Goal: Task Accomplishment & Management: Use online tool/utility

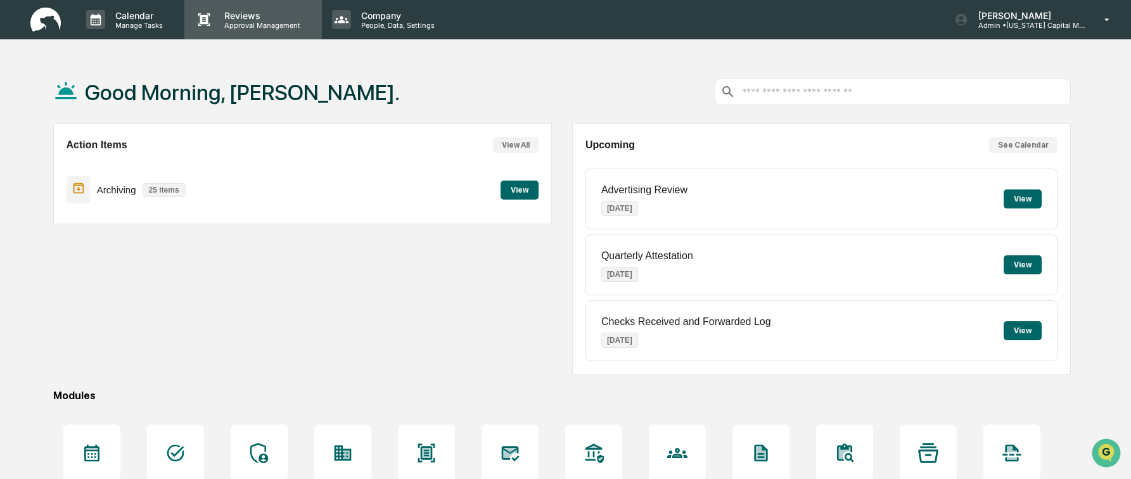
click at [250, 23] on p "Approval Management" at bounding box center [260, 25] width 93 height 9
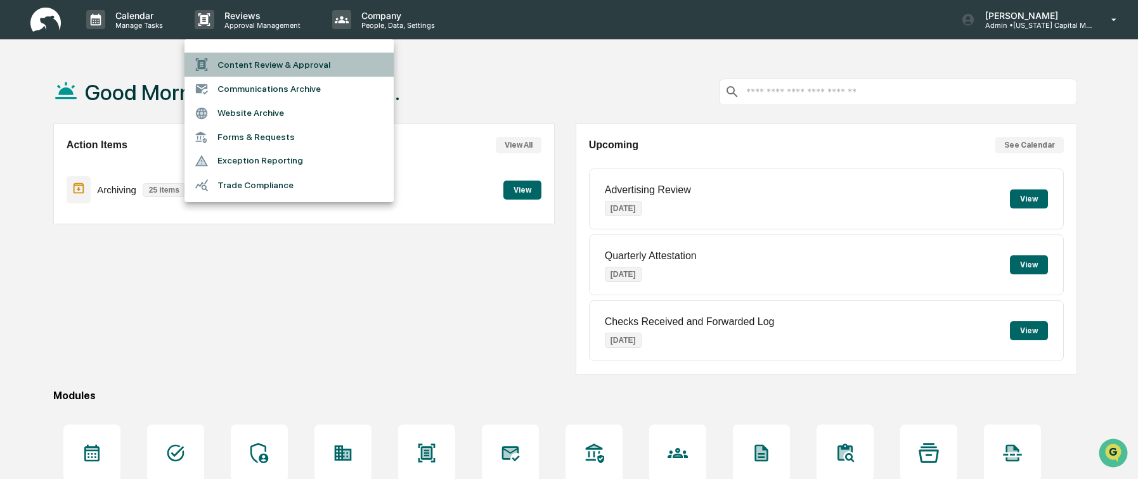
click at [250, 70] on li "Content Review & Approval" at bounding box center [288, 65] width 209 height 24
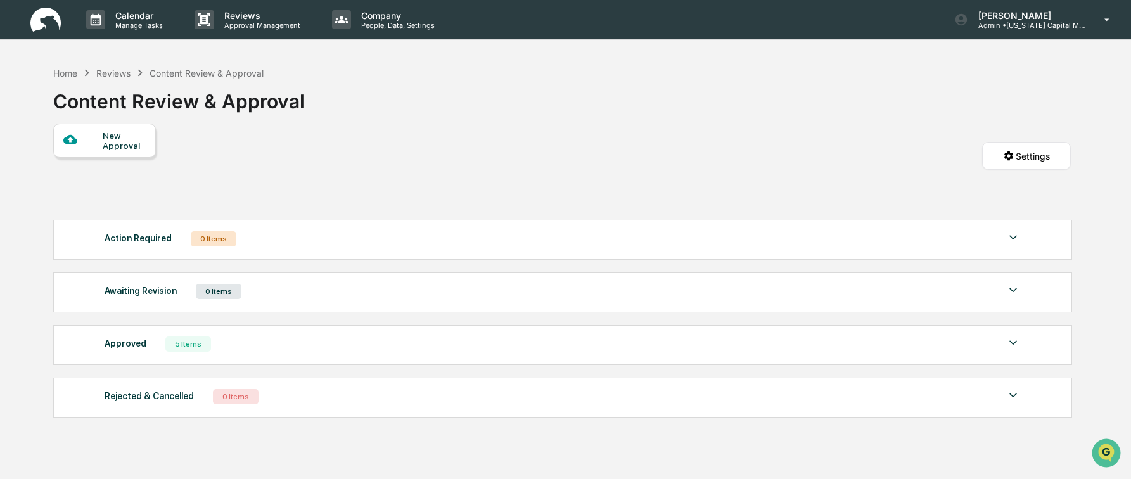
click at [115, 147] on div "New Approval" at bounding box center [124, 141] width 42 height 20
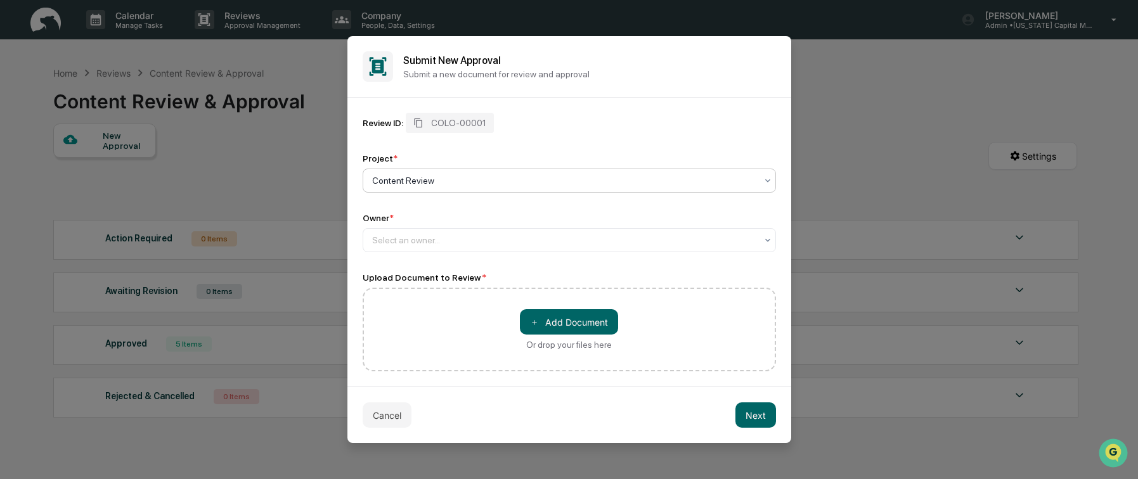
click at [454, 180] on div at bounding box center [564, 180] width 384 height 13
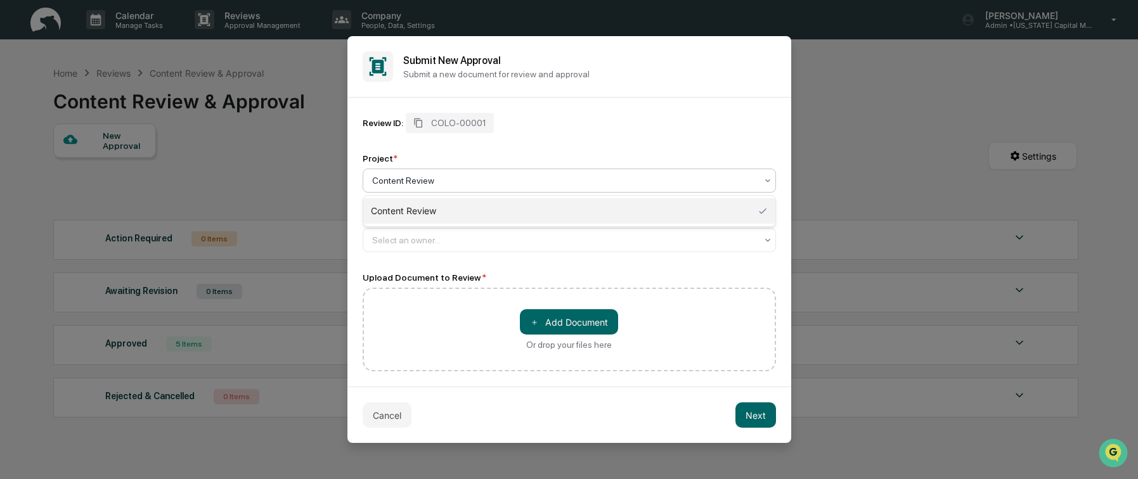
click at [496, 147] on div "Review ID: COLO-00001 Project * 1 result available. Use Up and Down to choose o…" at bounding box center [569, 182] width 413 height 139
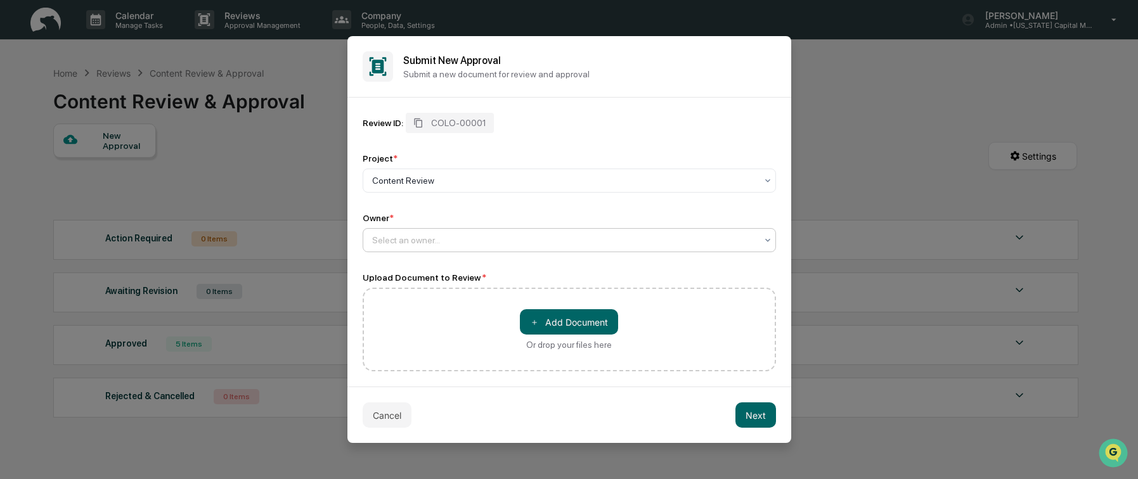
click at [446, 242] on div at bounding box center [564, 240] width 384 height 13
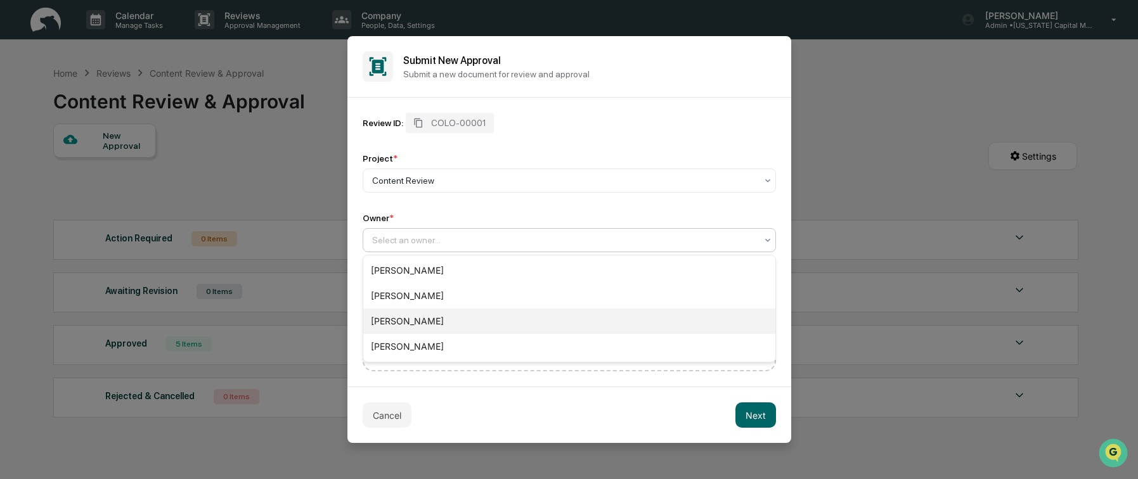
click at [441, 318] on div "[PERSON_NAME]" at bounding box center [569, 321] width 412 height 25
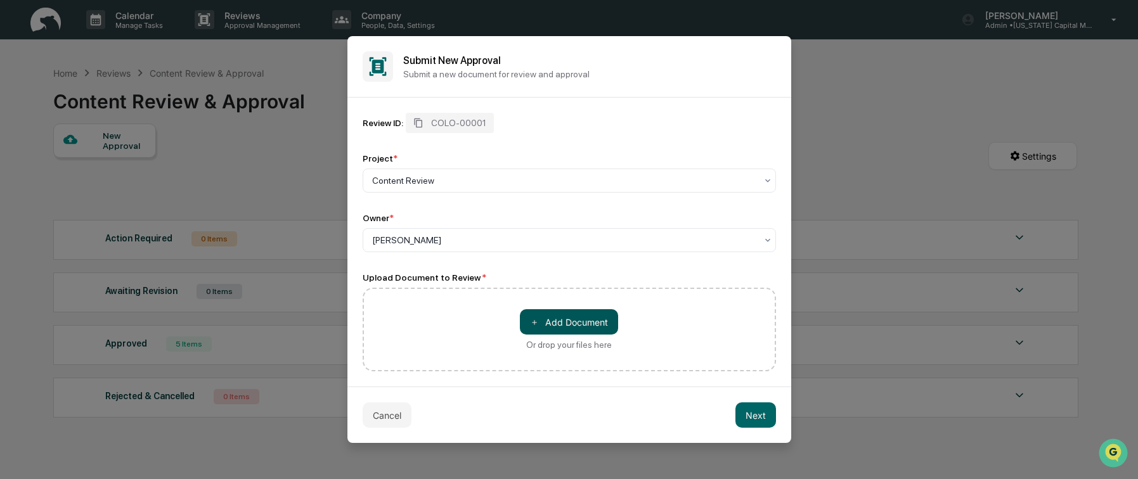
click at [556, 325] on button "＋ Add Document" at bounding box center [569, 321] width 98 height 25
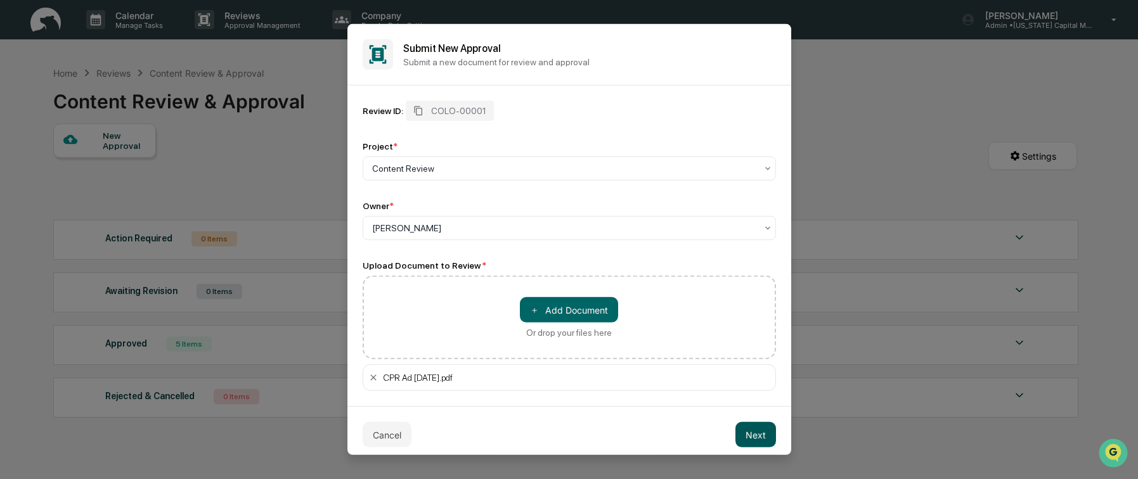
click at [756, 437] on button "Next" at bounding box center [755, 434] width 41 height 25
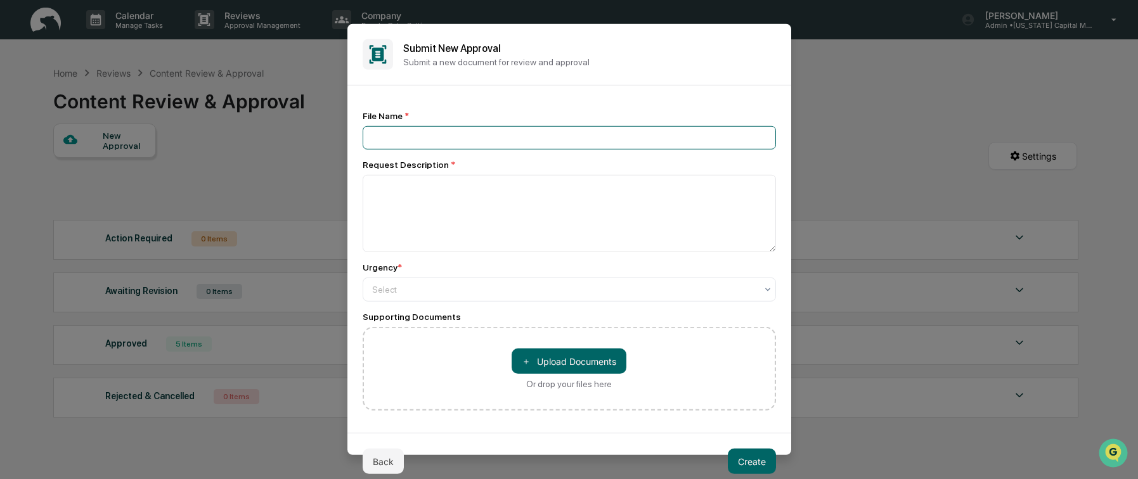
click at [460, 138] on input at bounding box center [569, 137] width 413 height 23
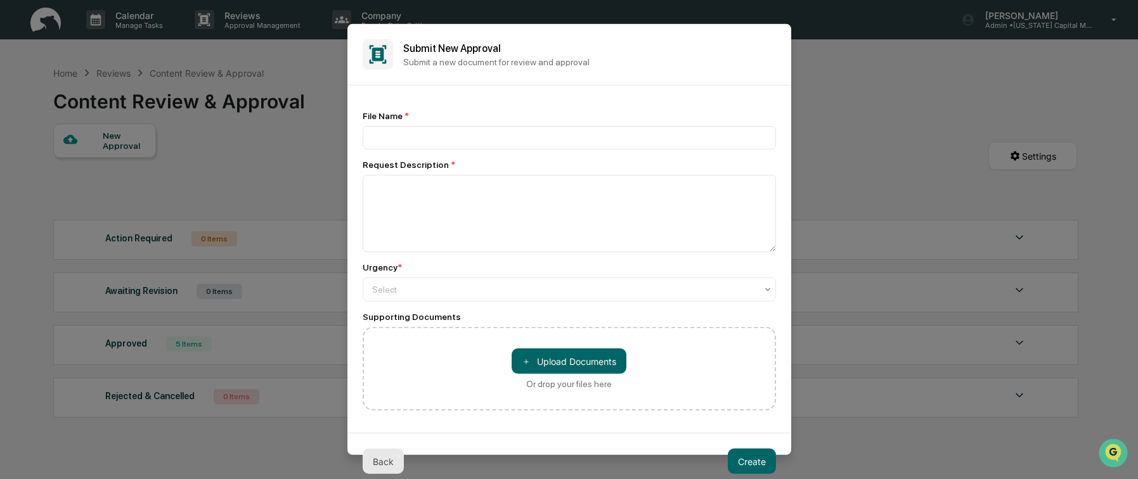
click at [378, 467] on button "Back" at bounding box center [383, 461] width 41 height 25
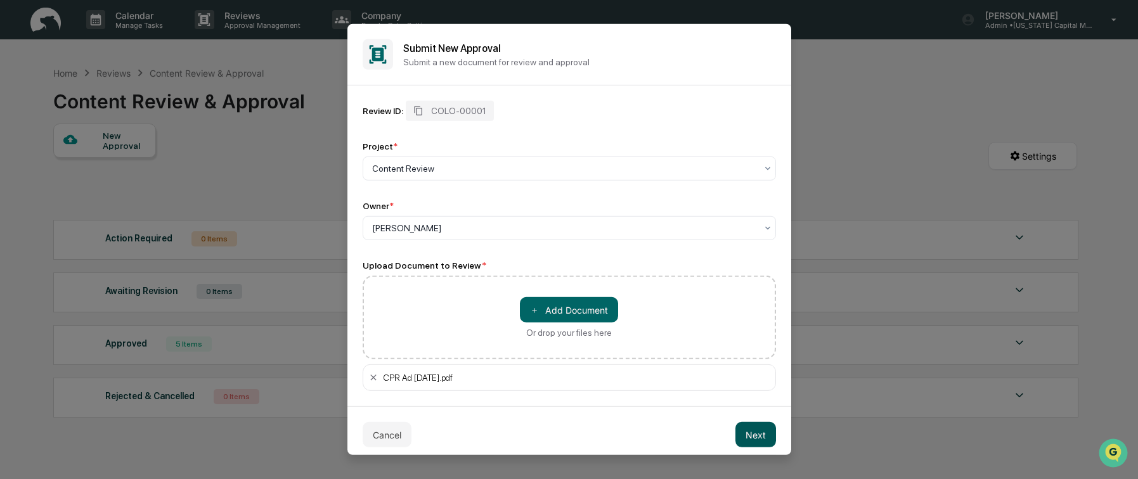
click at [765, 439] on button "Next" at bounding box center [755, 434] width 41 height 25
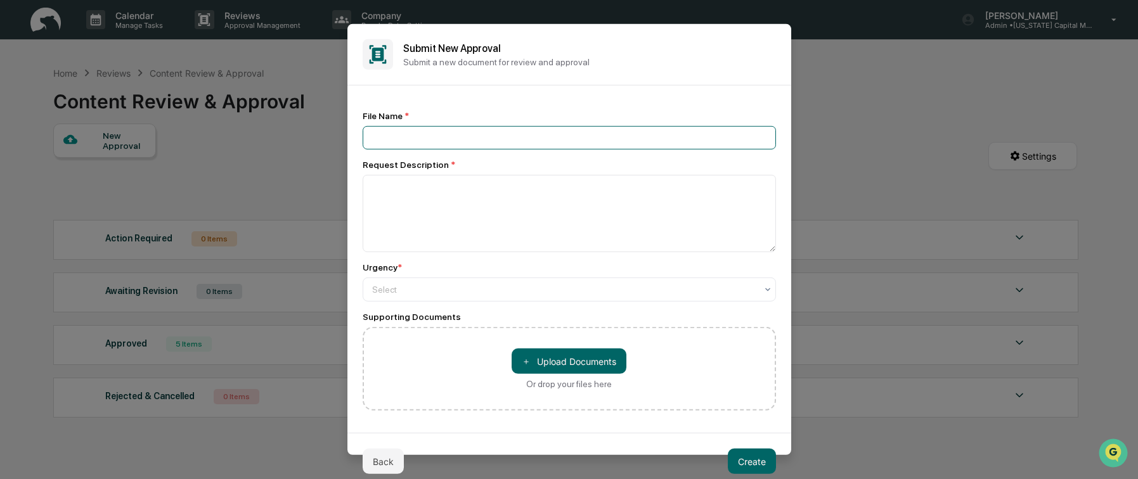
click at [409, 136] on input at bounding box center [569, 137] width 413 height 23
type input "**********"
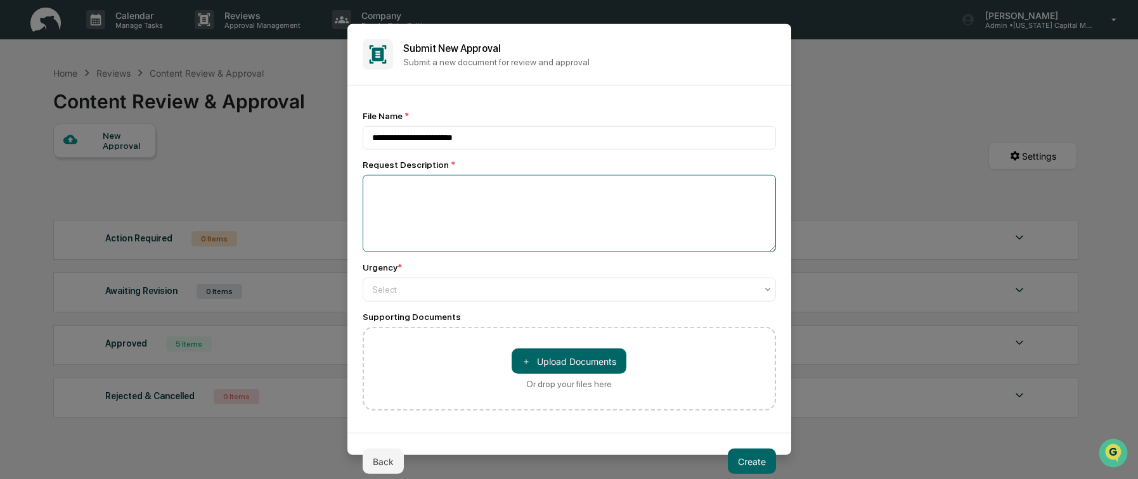
click at [408, 210] on textarea at bounding box center [569, 213] width 413 height 77
type textarea "**********"
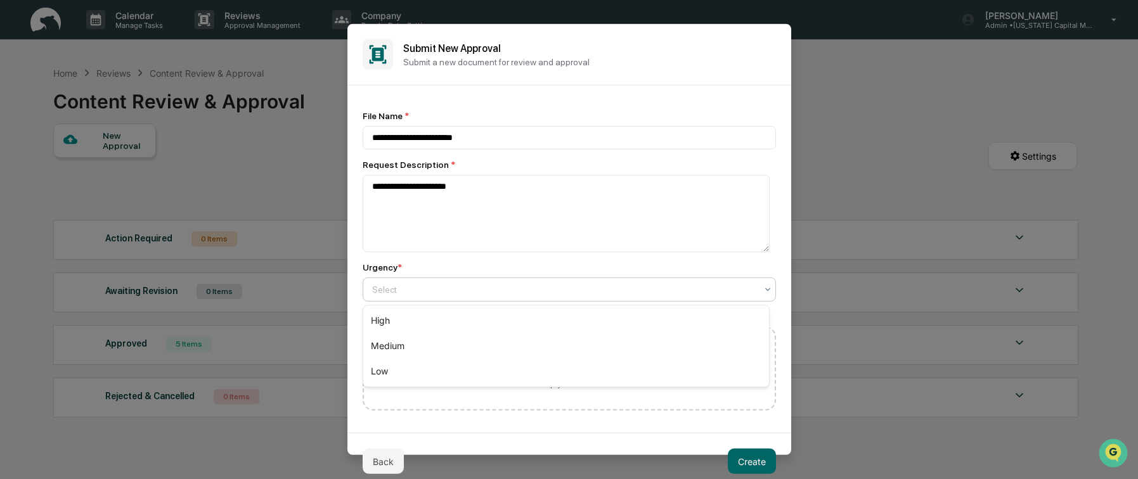
click at [423, 293] on div at bounding box center [564, 289] width 384 height 13
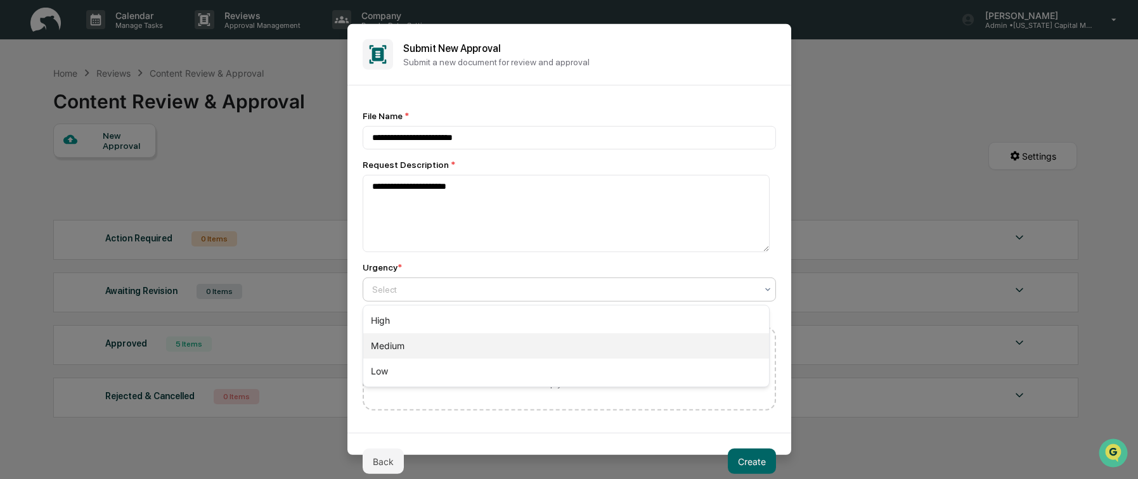
click at [411, 342] on div "Medium" at bounding box center [566, 345] width 406 height 25
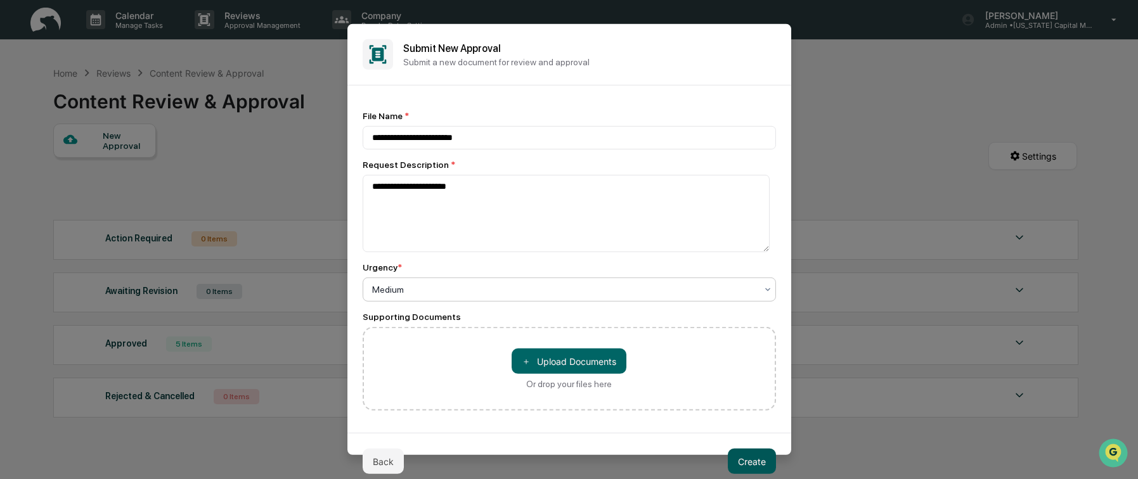
click at [754, 460] on button "Create" at bounding box center [752, 461] width 48 height 25
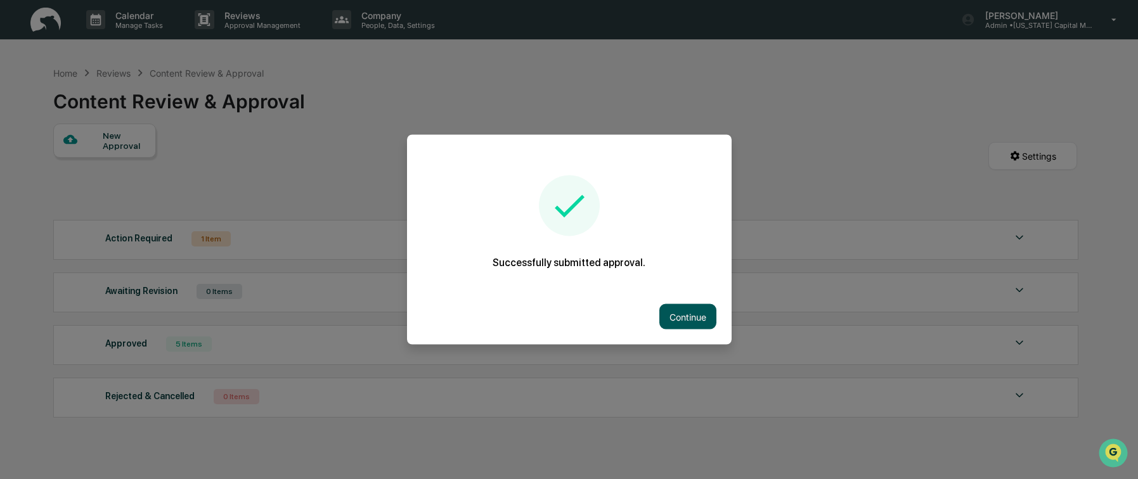
click at [683, 314] on button "Continue" at bounding box center [687, 316] width 57 height 25
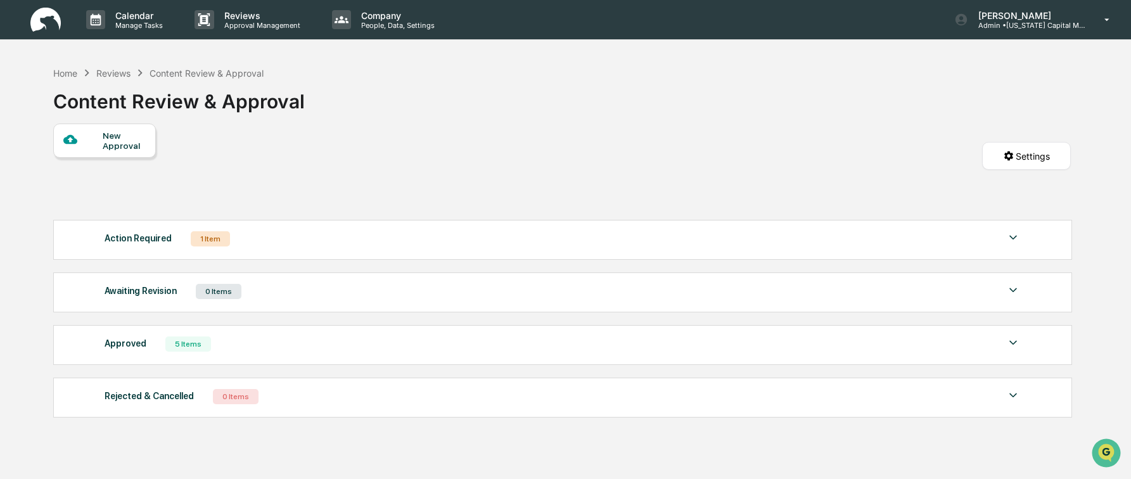
click at [596, 242] on div "Action Required 1 Item" at bounding box center [563, 239] width 917 height 18
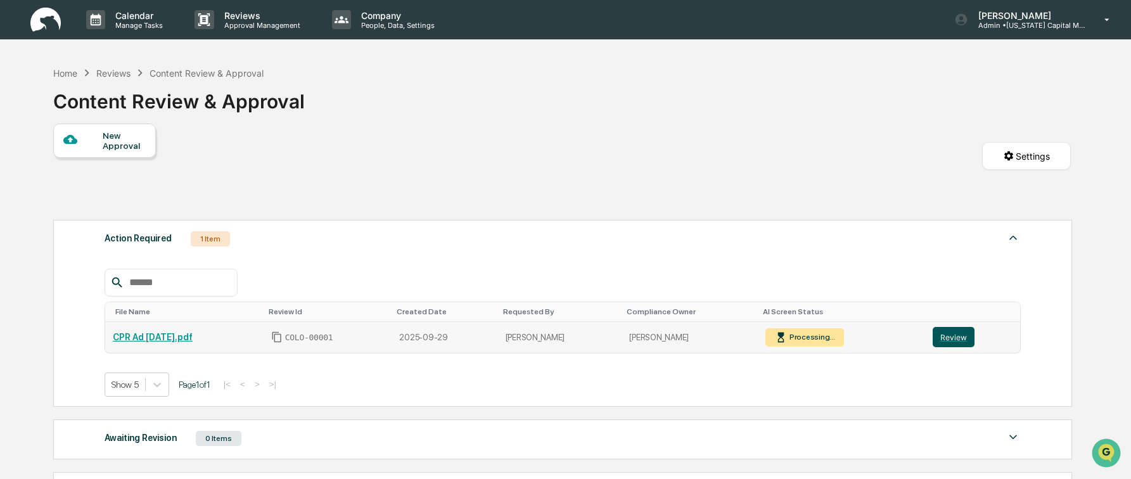
click at [950, 338] on button "Review" at bounding box center [954, 337] width 42 height 20
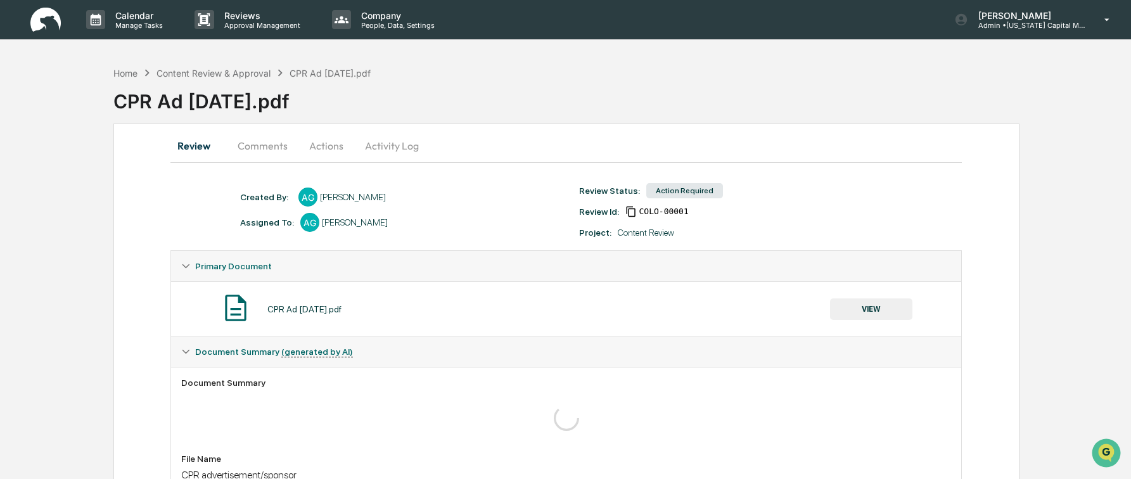
click at [266, 145] on button "Comments" at bounding box center [263, 146] width 70 height 30
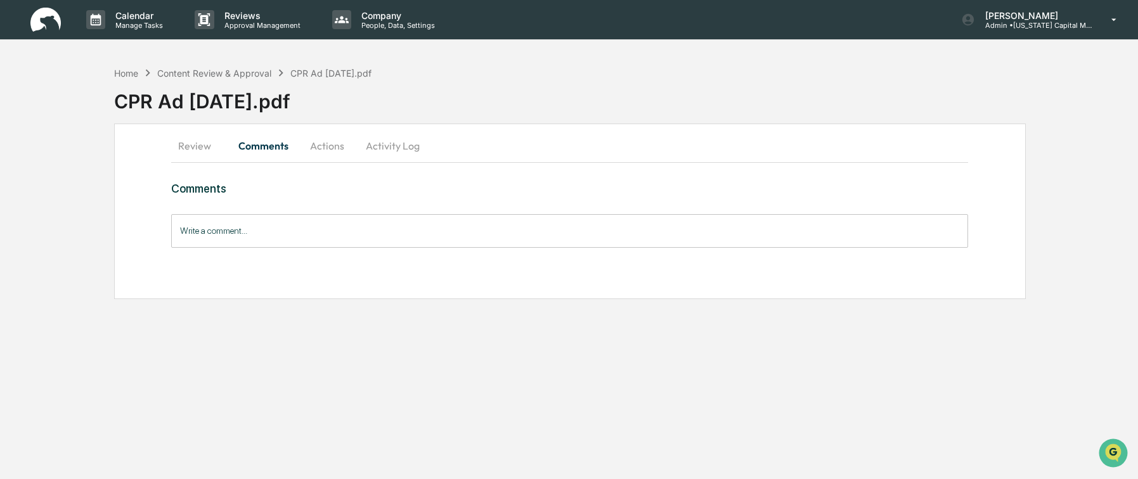
click at [323, 145] on button "Actions" at bounding box center [327, 146] width 57 height 30
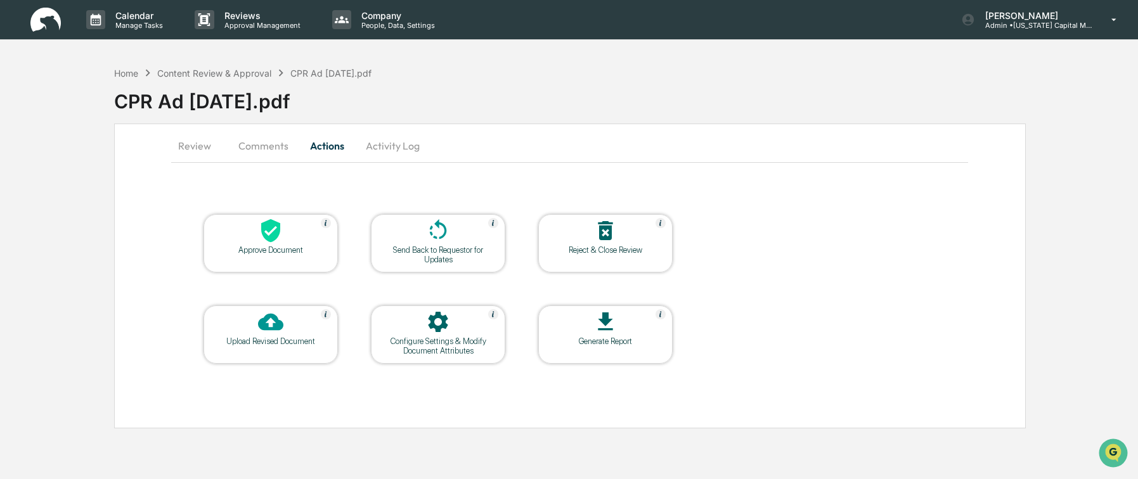
click at [391, 151] on button "Activity Log" at bounding box center [393, 146] width 74 height 30
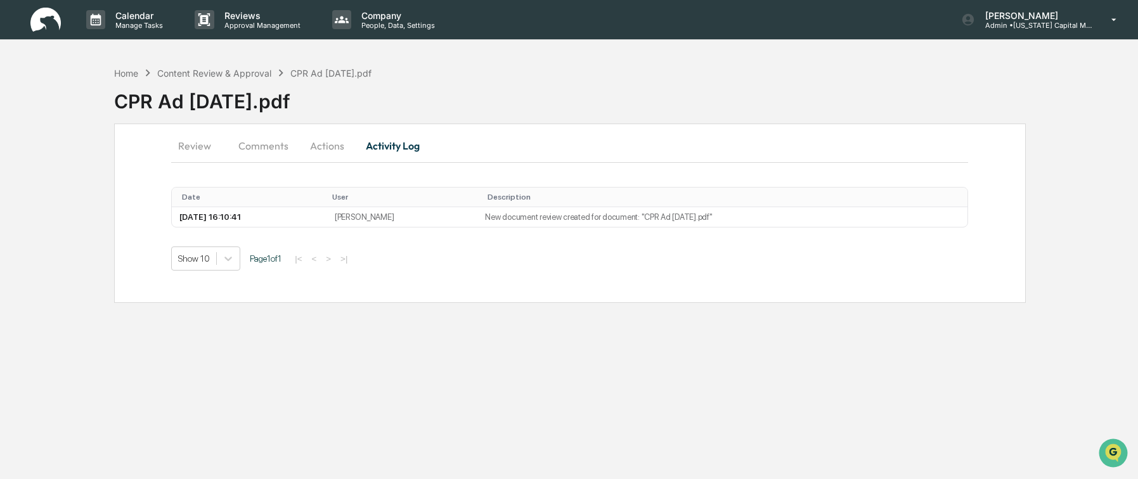
click at [326, 150] on button "Actions" at bounding box center [327, 146] width 57 height 30
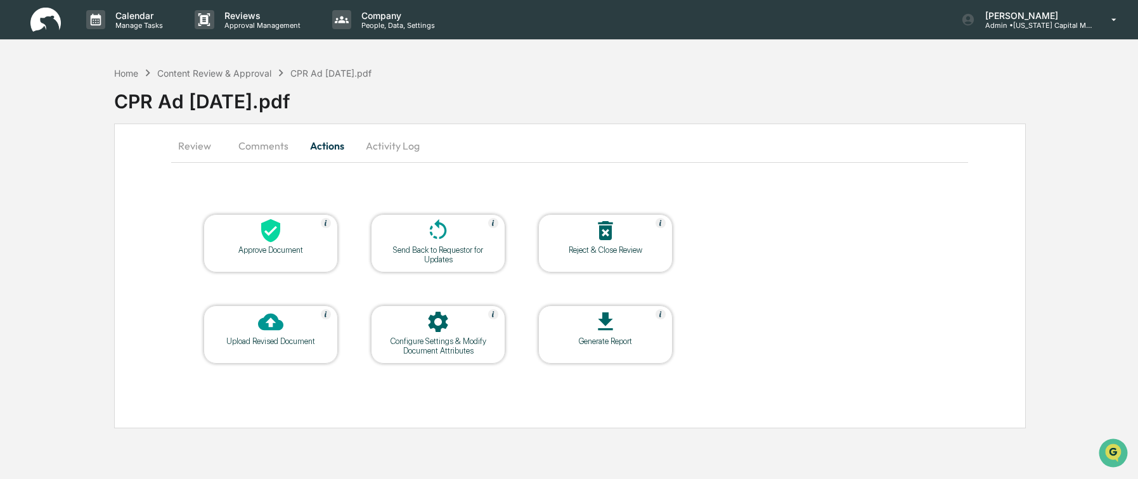
click at [487, 238] on div at bounding box center [438, 231] width 127 height 27
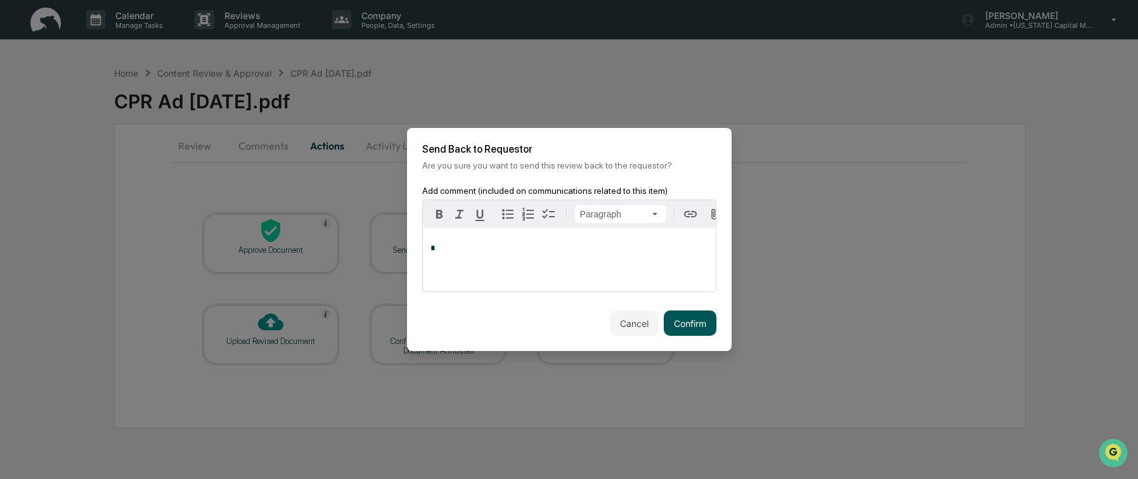
click at [692, 330] on button "Confirm" at bounding box center [690, 323] width 53 height 25
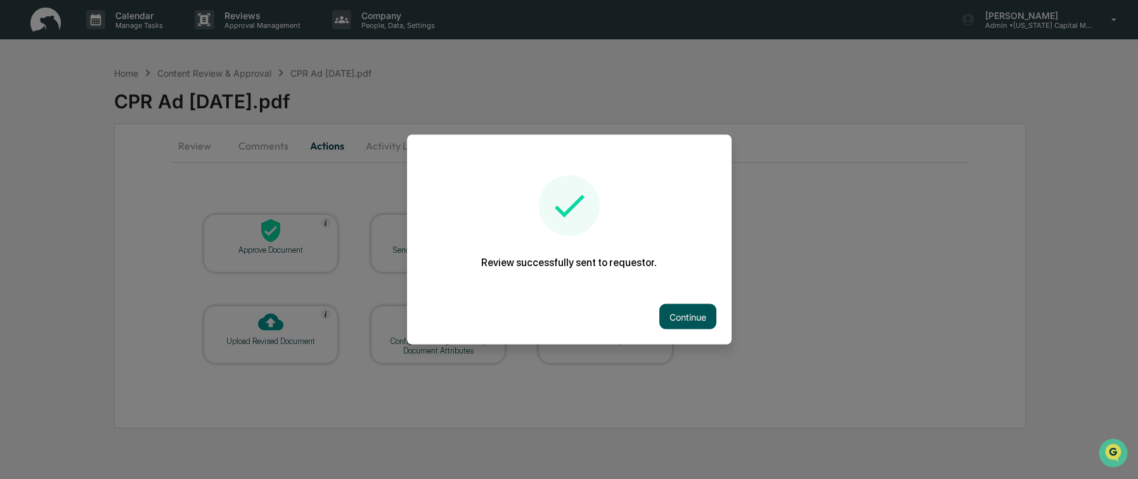
click at [692, 314] on button "Continue" at bounding box center [687, 316] width 57 height 25
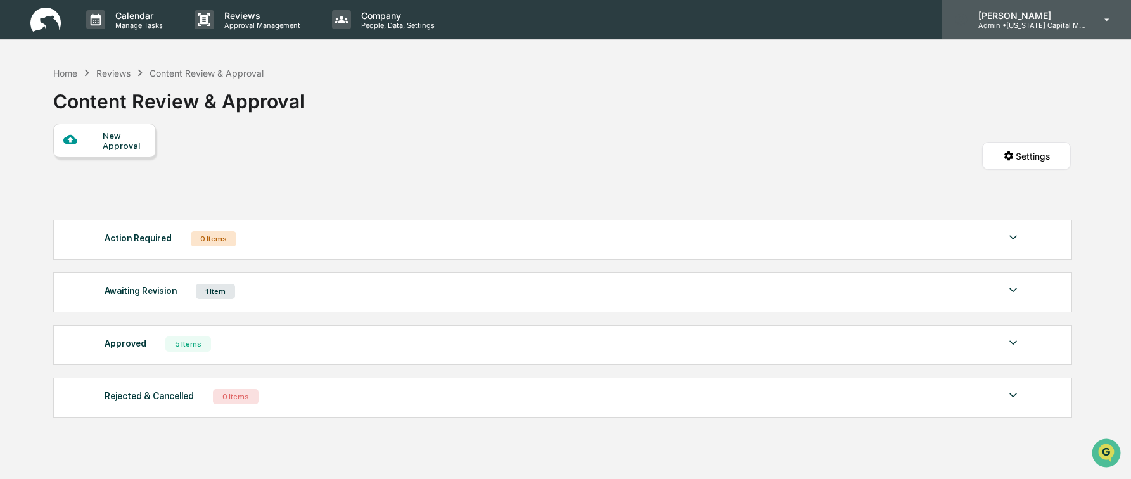
click at [1107, 18] on icon at bounding box center [1108, 20] width 22 height 12
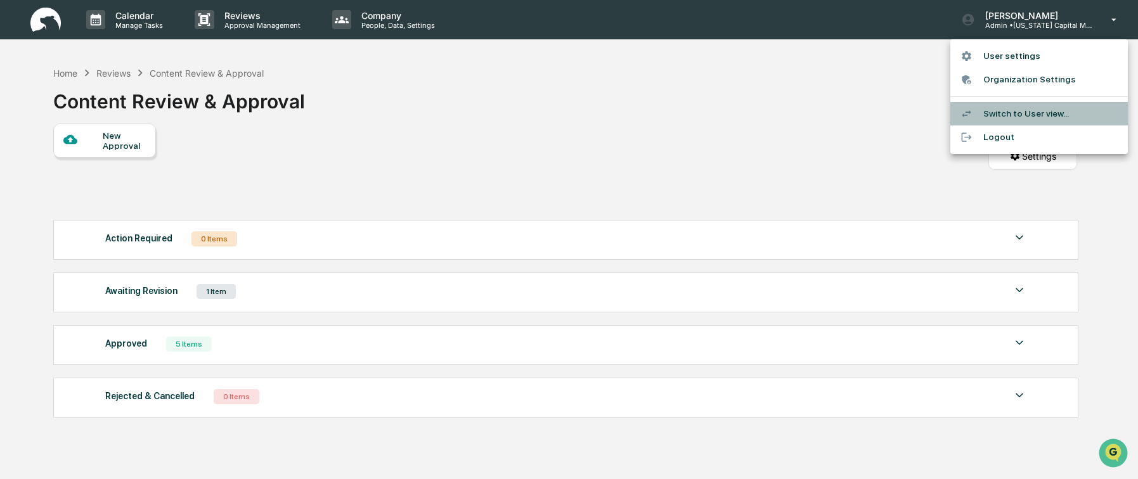
click at [1006, 117] on li "Switch to User view..." at bounding box center [1038, 113] width 177 height 23
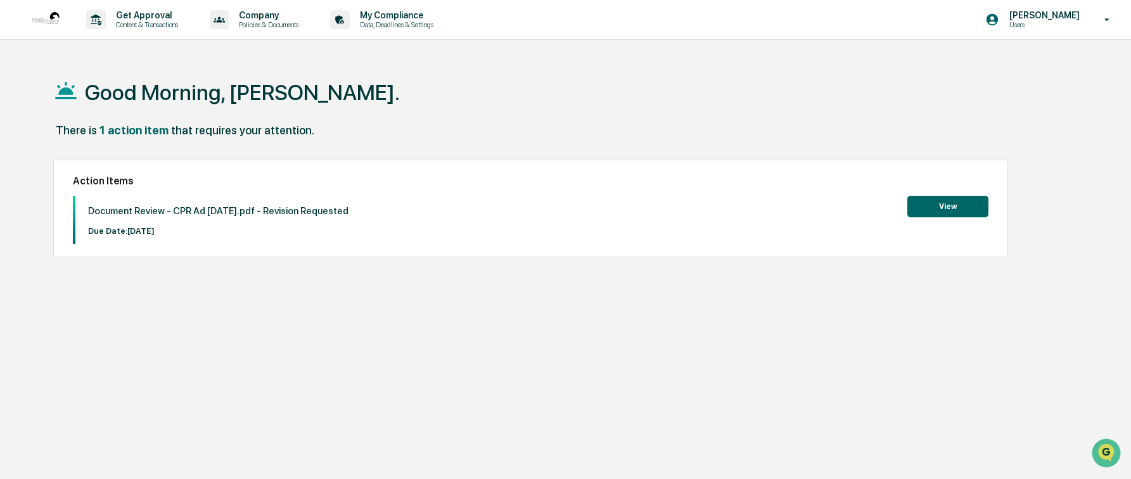
click at [937, 209] on button "View" at bounding box center [948, 207] width 81 height 22
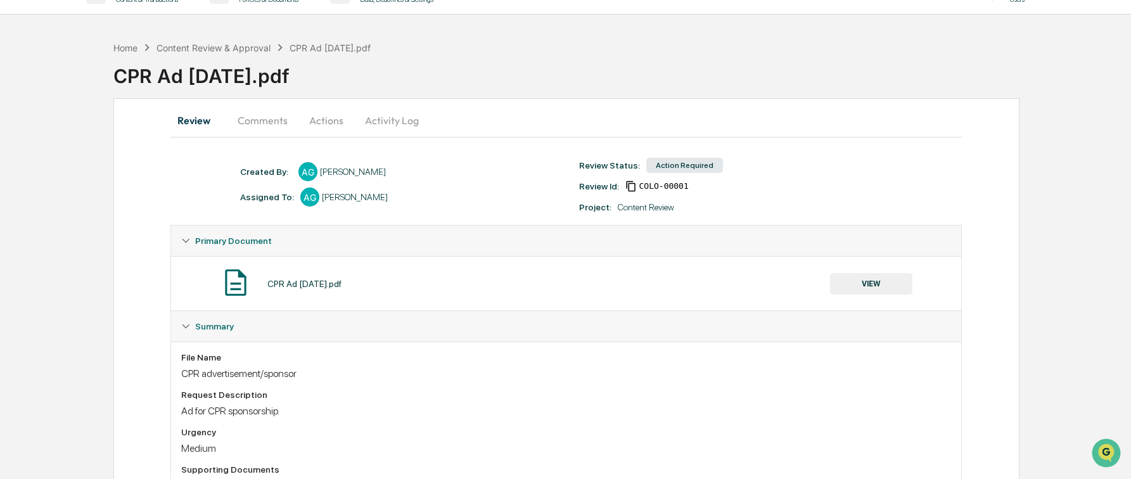
scroll to position [6, 0]
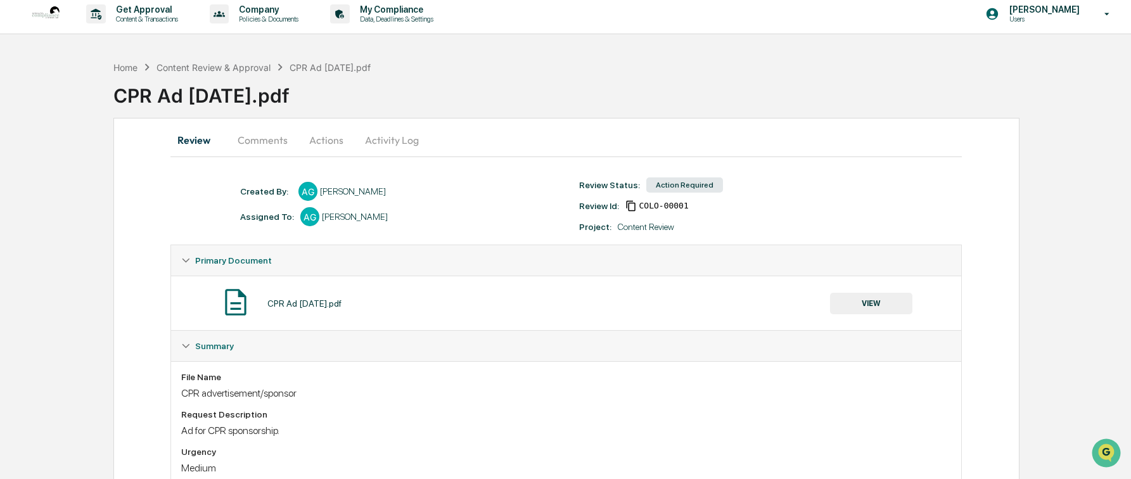
click at [873, 307] on button "VIEW" at bounding box center [871, 304] width 82 height 22
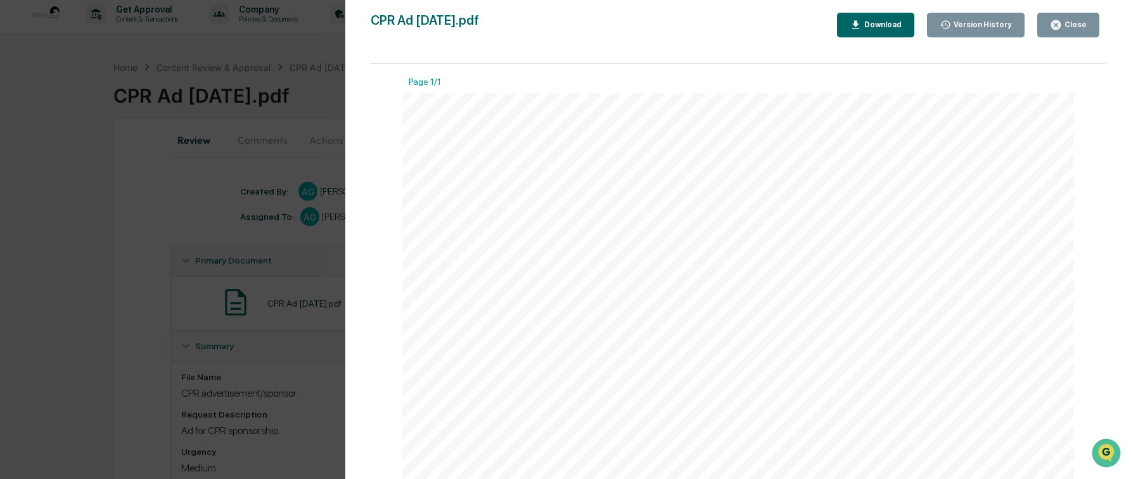
click at [1069, 26] on div "Close" at bounding box center [1074, 24] width 25 height 9
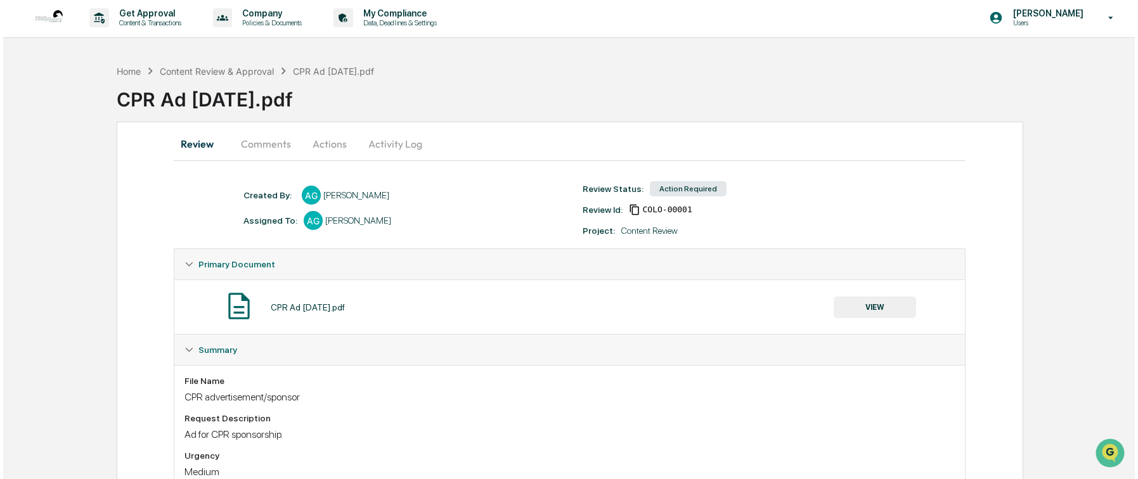
scroll to position [0, 0]
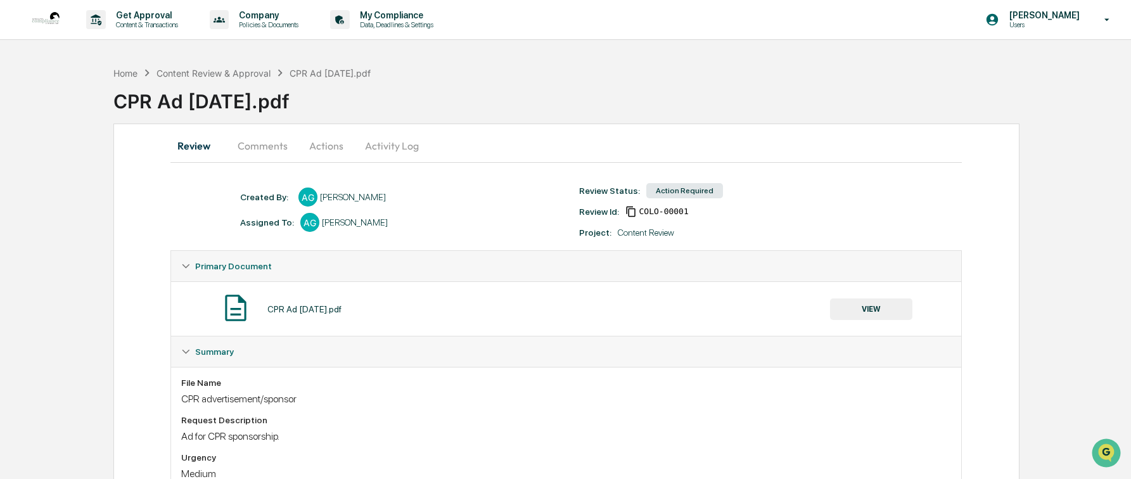
click at [319, 150] on button "Actions" at bounding box center [326, 146] width 57 height 30
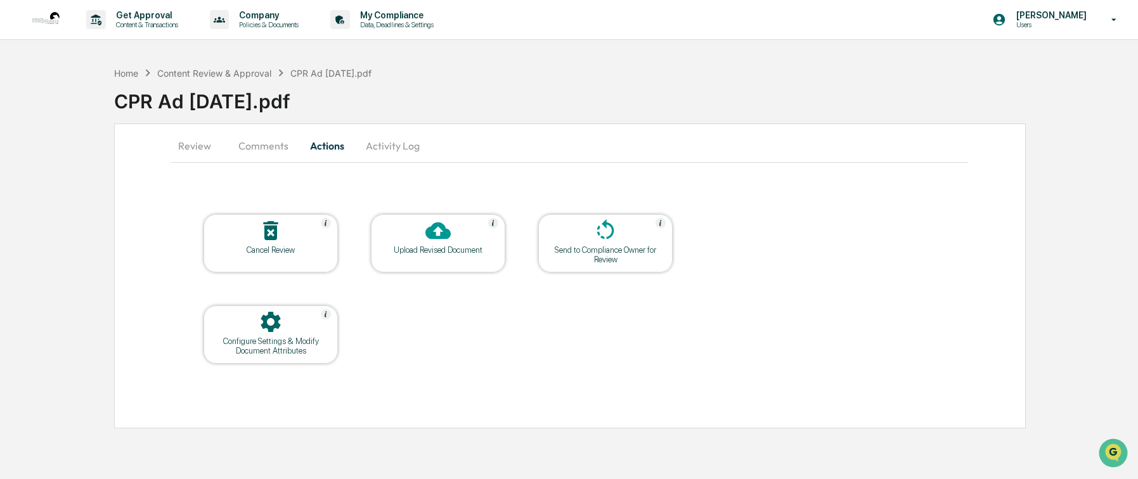
click at [276, 248] on div "Cancel Review" at bounding box center [271, 250] width 114 height 10
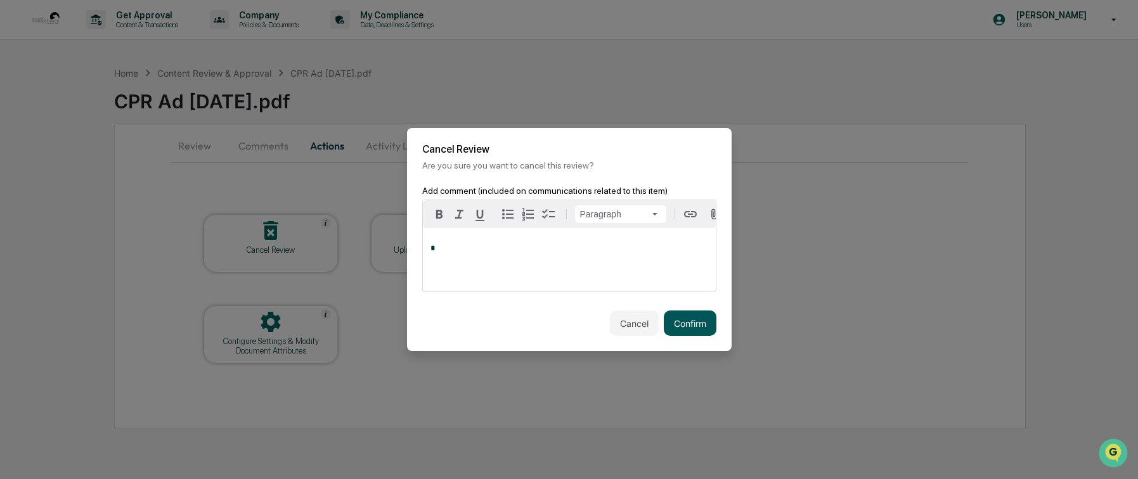
click at [706, 325] on button "Confirm" at bounding box center [690, 323] width 53 height 25
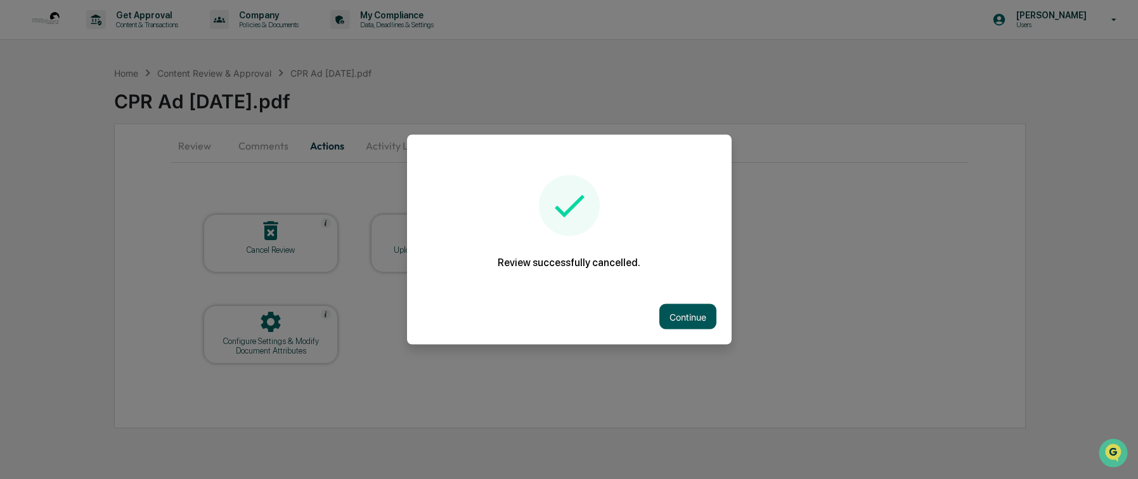
click at [697, 317] on button "Continue" at bounding box center [687, 316] width 57 height 25
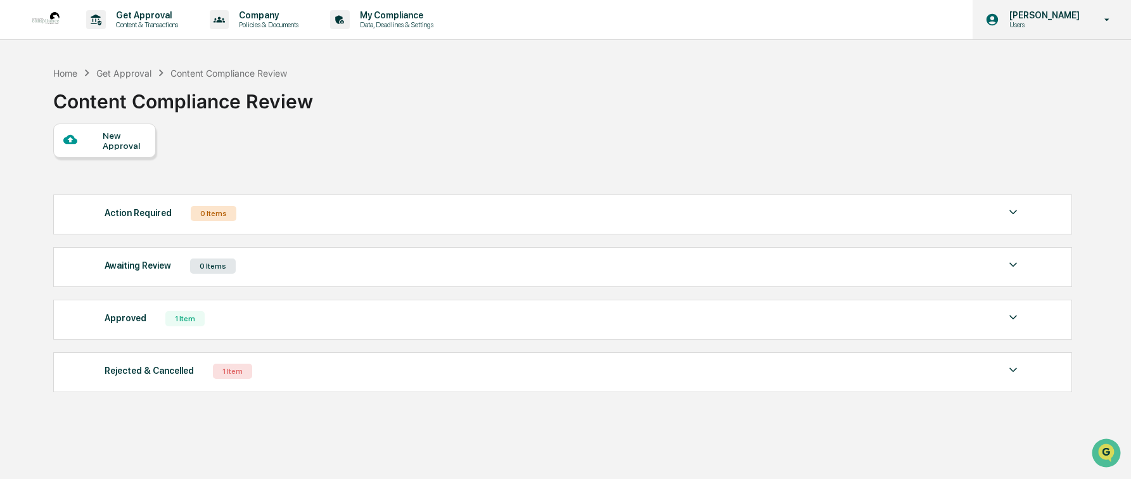
click at [1084, 20] on p "Users" at bounding box center [1043, 24] width 87 height 9
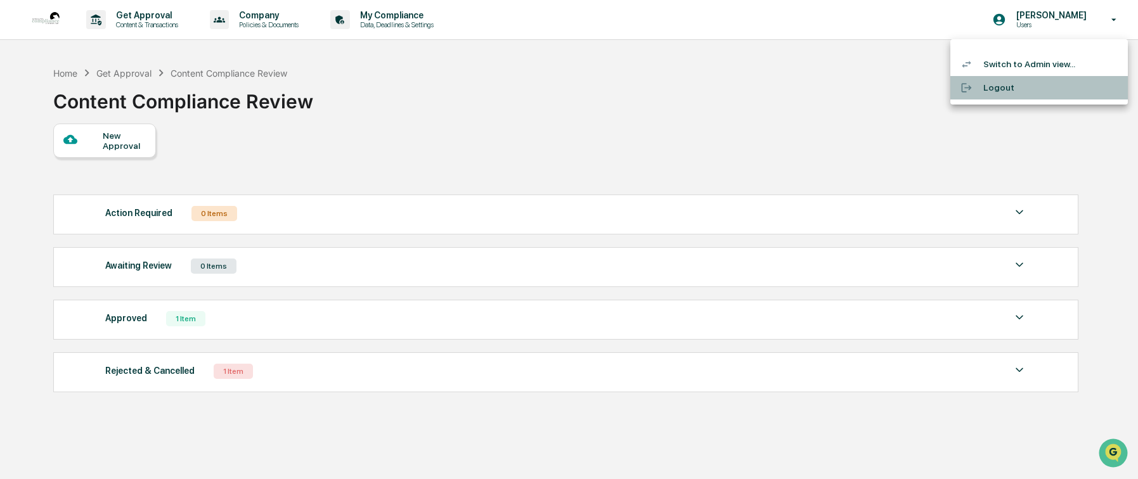
click at [1014, 88] on li "Logout" at bounding box center [1038, 87] width 177 height 23
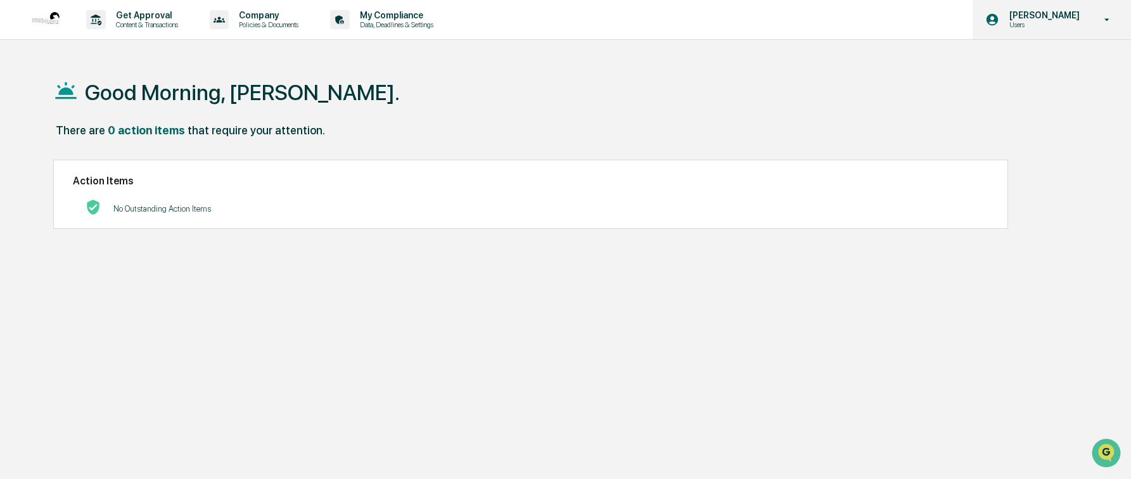
click at [1065, 22] on p "Users" at bounding box center [1043, 24] width 87 height 9
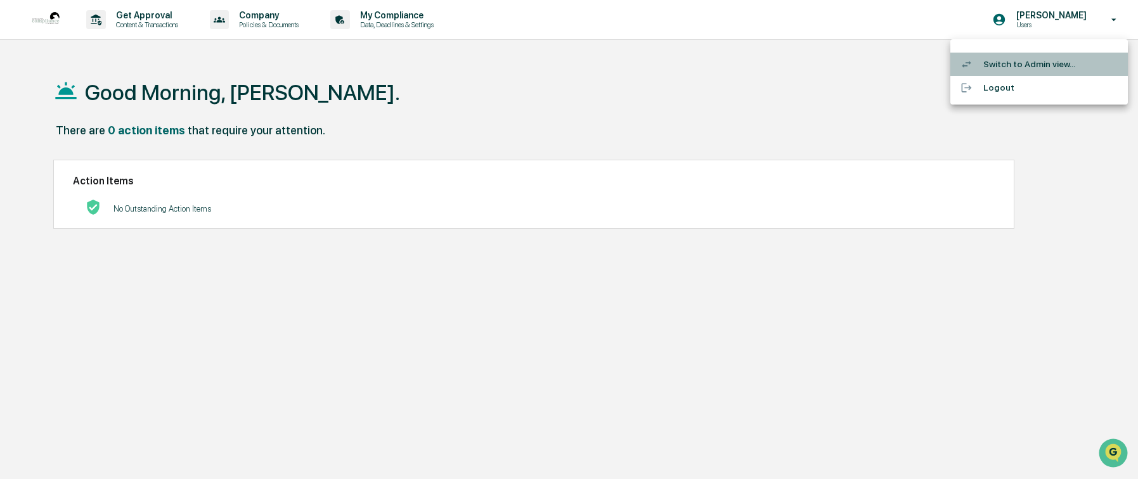
click at [1011, 67] on li "Switch to Admin view..." at bounding box center [1038, 64] width 177 height 23
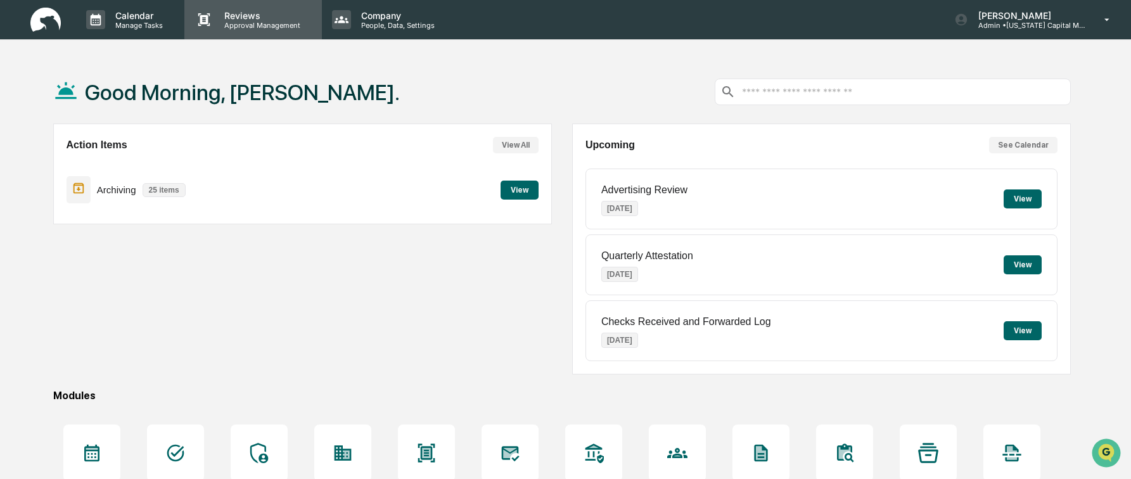
click at [264, 18] on p "Reviews" at bounding box center [260, 15] width 93 height 11
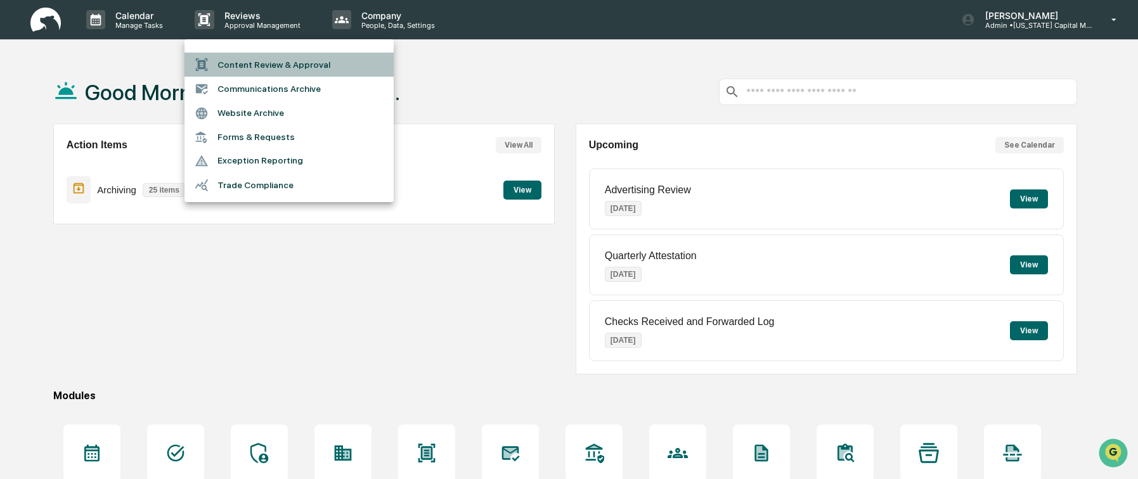
click at [255, 71] on li "Content Review & Approval" at bounding box center [288, 65] width 209 height 24
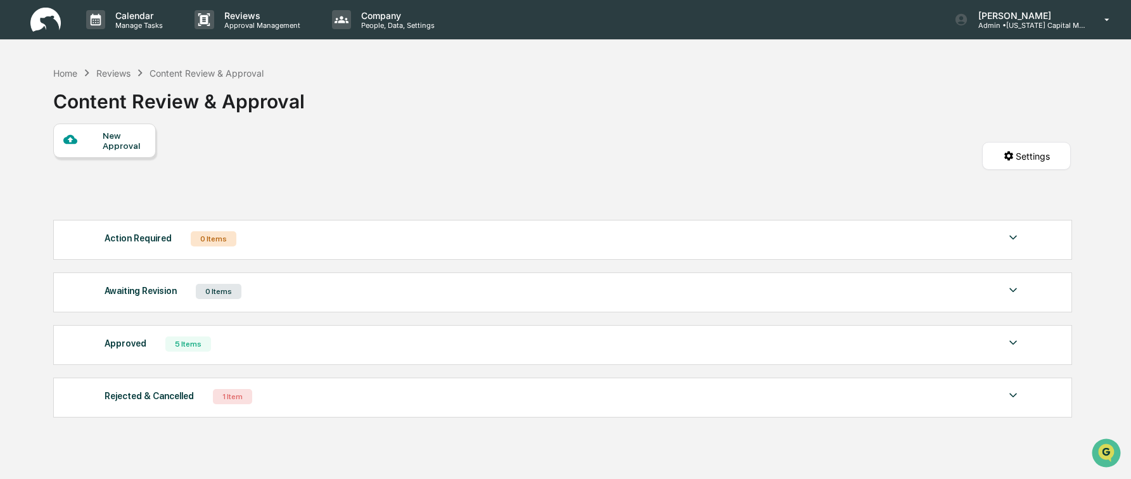
click at [110, 140] on div "New Approval" at bounding box center [124, 141] width 42 height 20
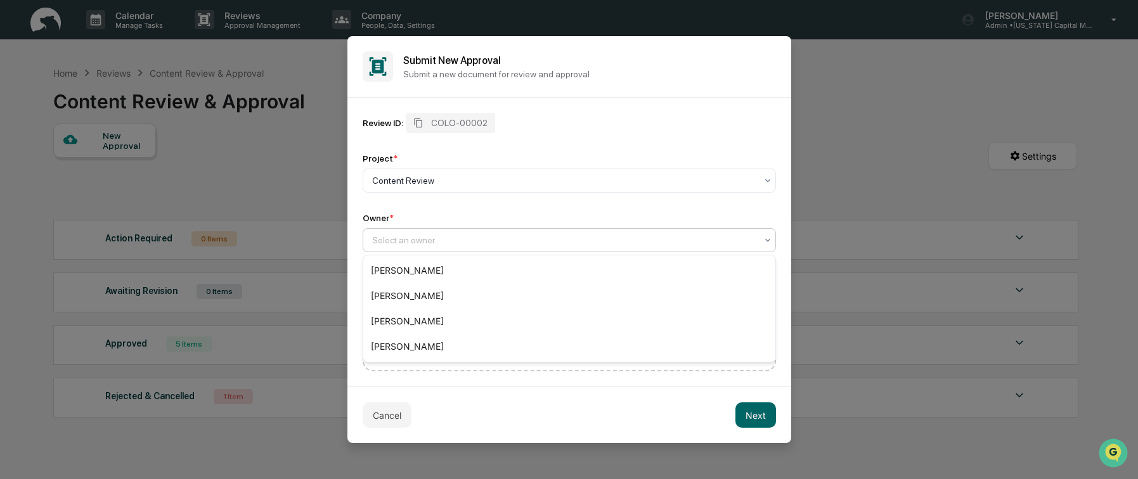
click at [459, 243] on div at bounding box center [564, 240] width 384 height 13
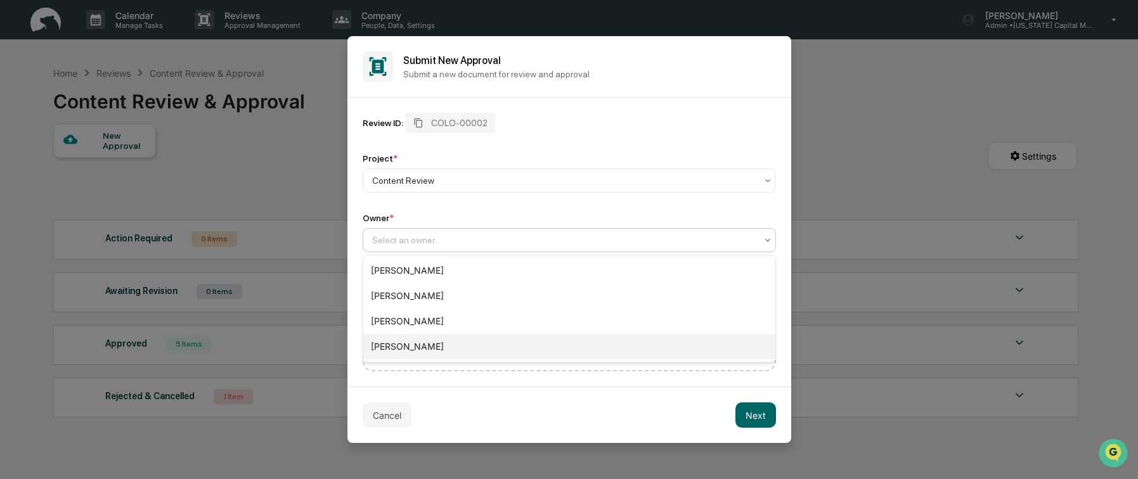
click at [448, 352] on div "[PERSON_NAME]" at bounding box center [569, 346] width 412 height 25
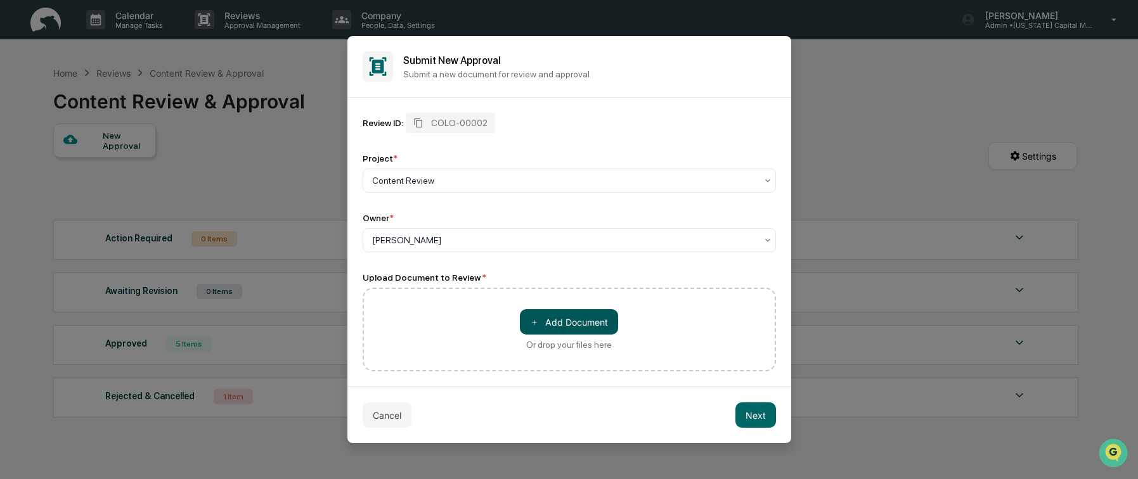
click at [566, 330] on button "＋ Add Document" at bounding box center [569, 321] width 98 height 25
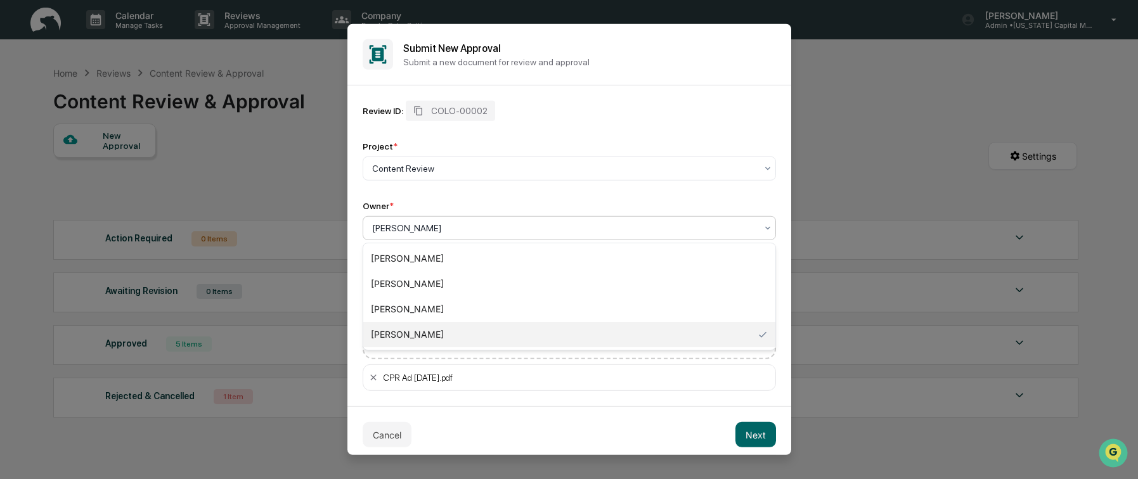
click at [766, 228] on icon at bounding box center [768, 228] width 10 height 10
click at [442, 252] on div "[PERSON_NAME]" at bounding box center [569, 258] width 412 height 25
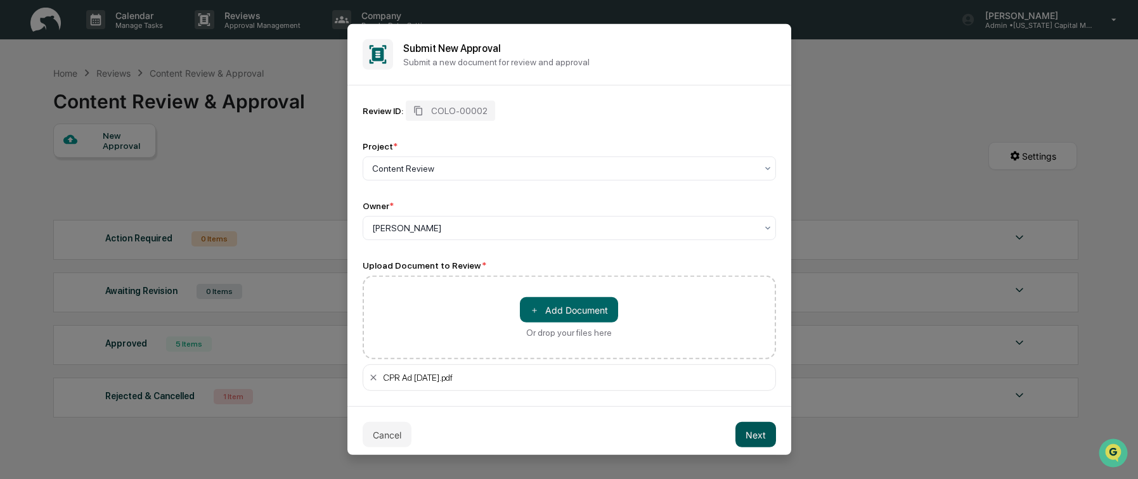
click at [763, 431] on button "Next" at bounding box center [755, 434] width 41 height 25
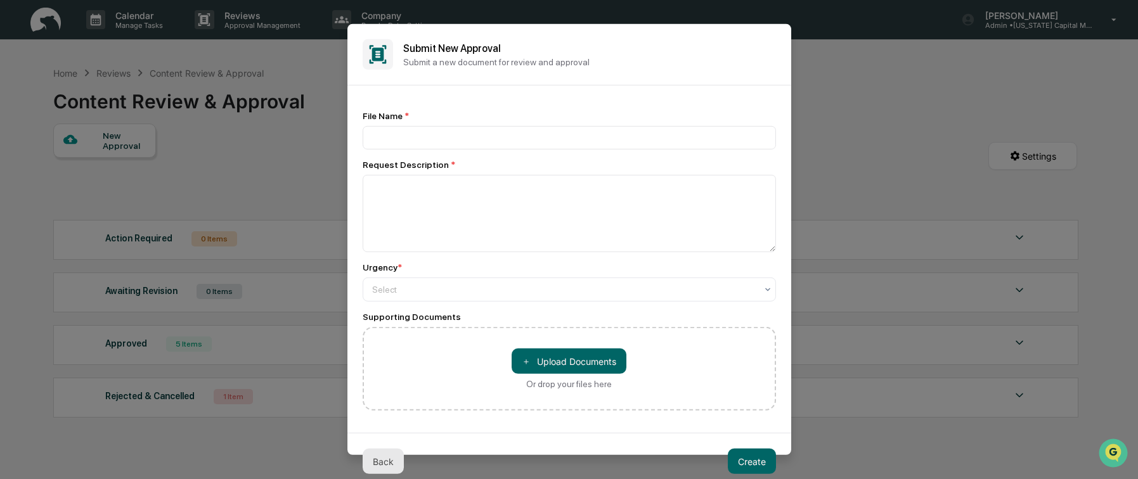
click at [389, 463] on button "Back" at bounding box center [383, 461] width 41 height 25
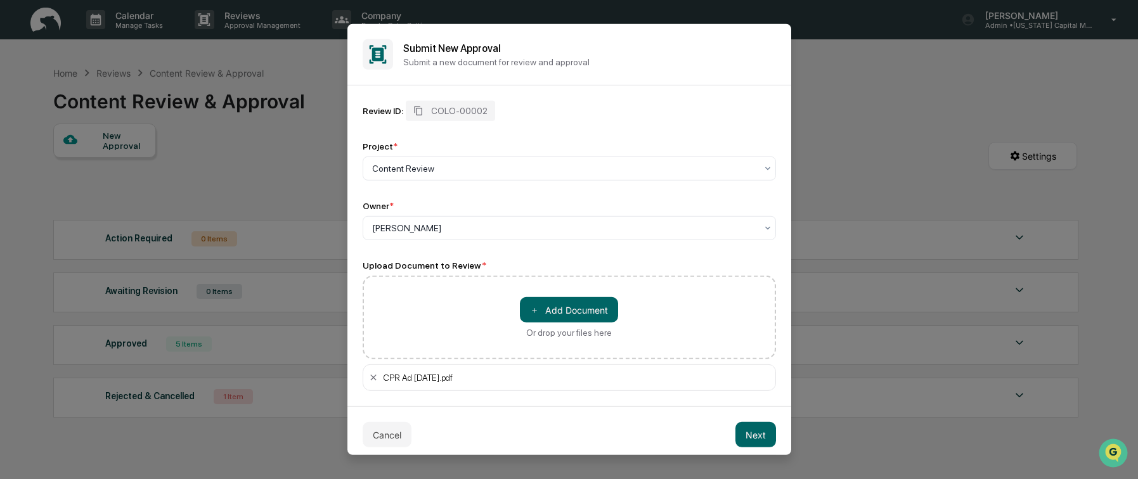
click at [776, 440] on div "Cancel Next" at bounding box center [569, 434] width 444 height 56
click at [753, 428] on button "Next" at bounding box center [755, 434] width 41 height 25
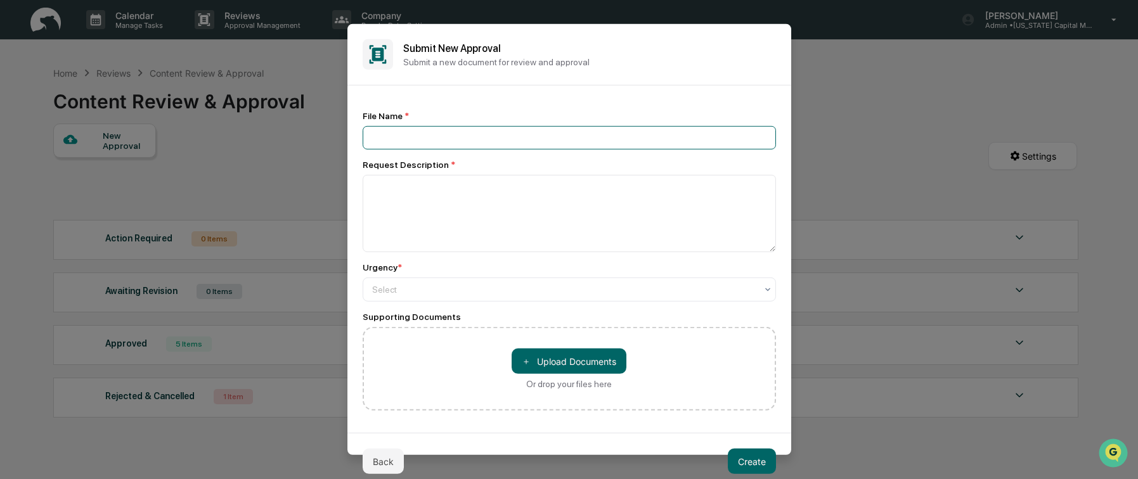
click at [408, 132] on input at bounding box center [569, 137] width 413 height 23
type input "**********"
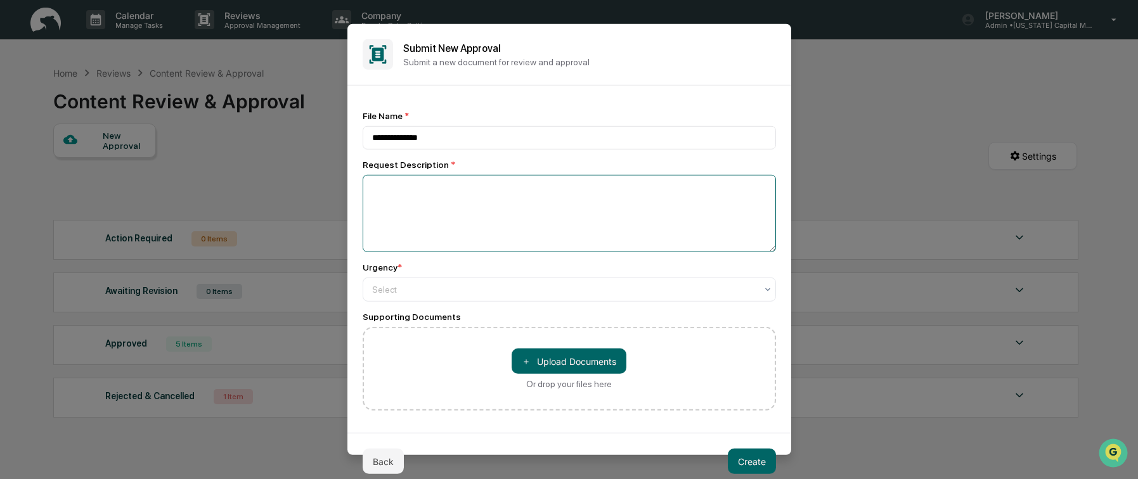
click at [432, 212] on textarea at bounding box center [569, 213] width 413 height 77
click at [369, 188] on textarea "**********" at bounding box center [566, 213] width 407 height 77
click at [388, 188] on textarea "**********" at bounding box center [566, 213] width 407 height 77
click at [386, 190] on textarea "**********" at bounding box center [566, 213] width 407 height 77
click at [484, 191] on textarea "**********" at bounding box center [566, 213] width 407 height 77
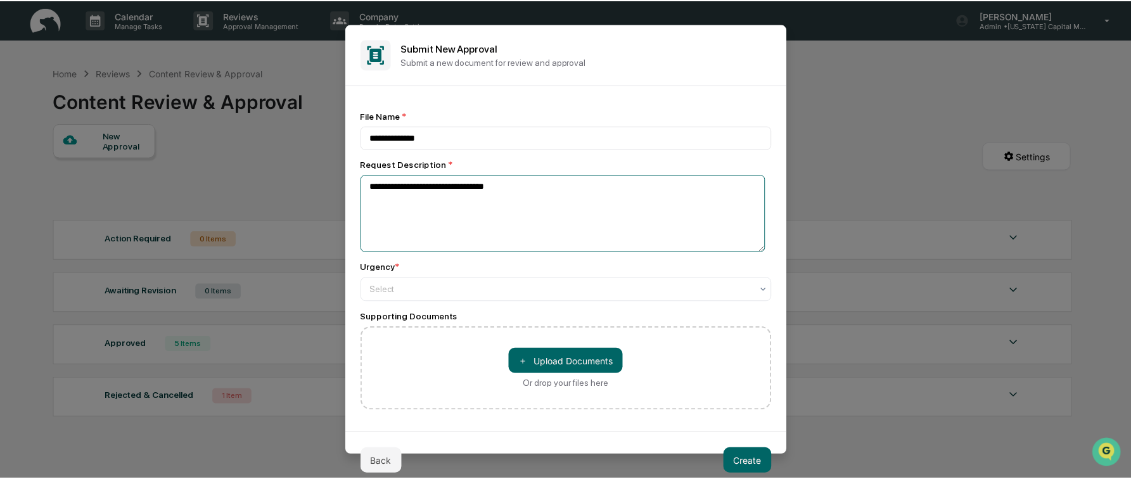
scroll to position [4, 0]
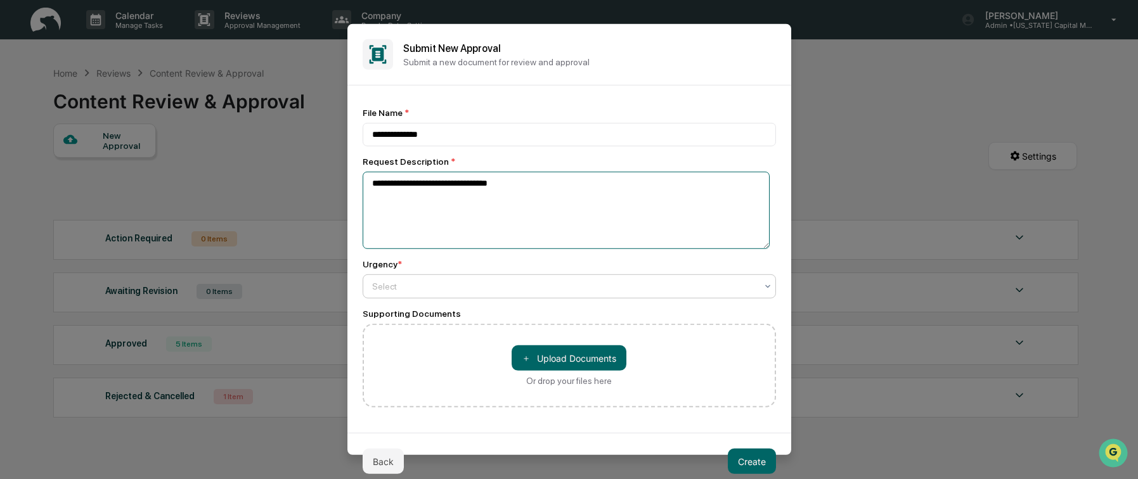
type textarea "**********"
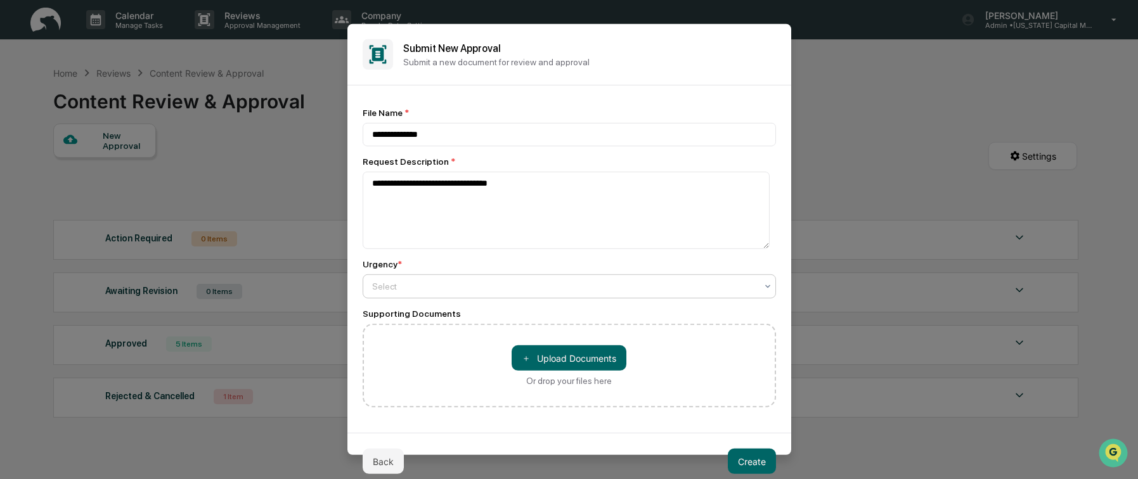
click at [510, 292] on div at bounding box center [564, 286] width 384 height 13
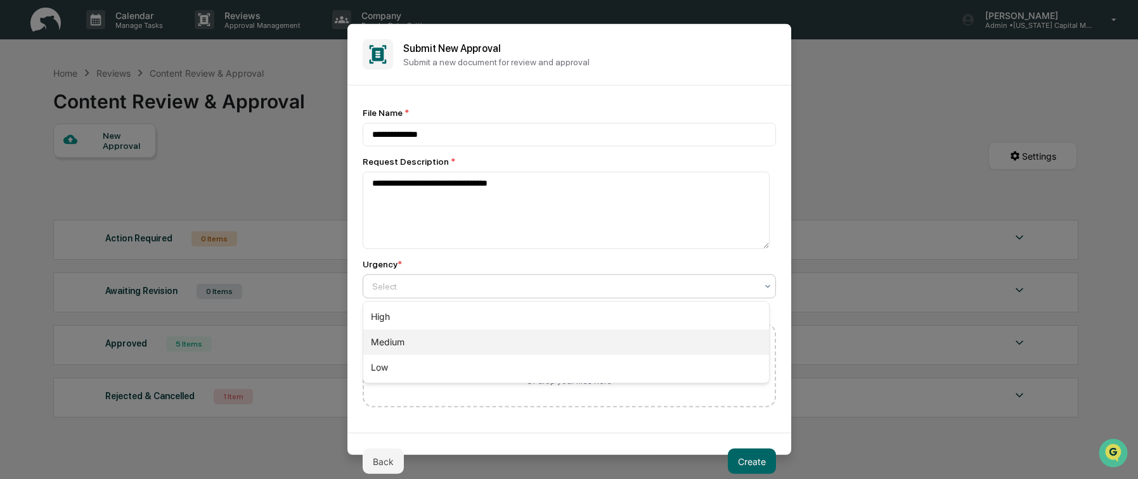
click at [453, 338] on div "Medium" at bounding box center [566, 342] width 406 height 25
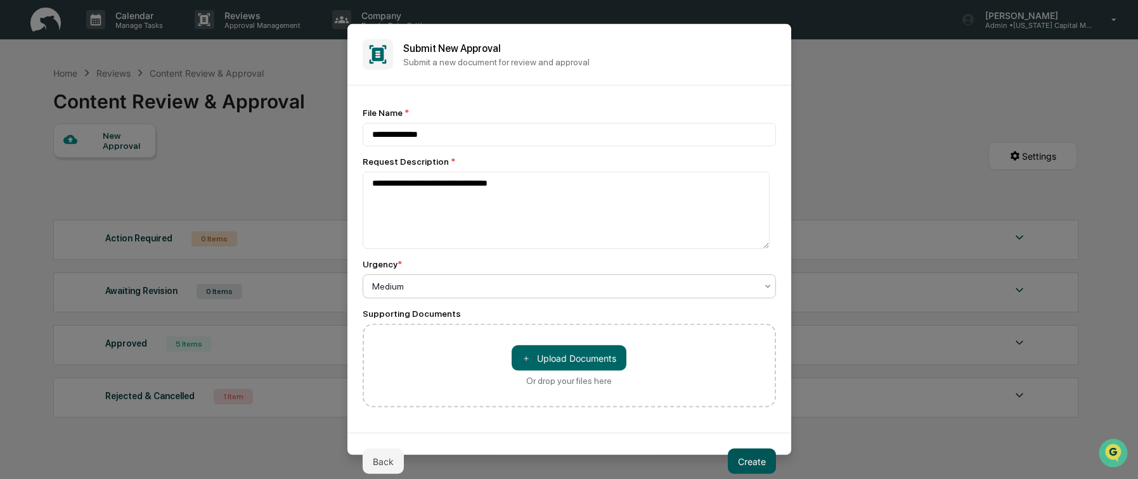
click at [754, 465] on button "Create" at bounding box center [752, 461] width 48 height 25
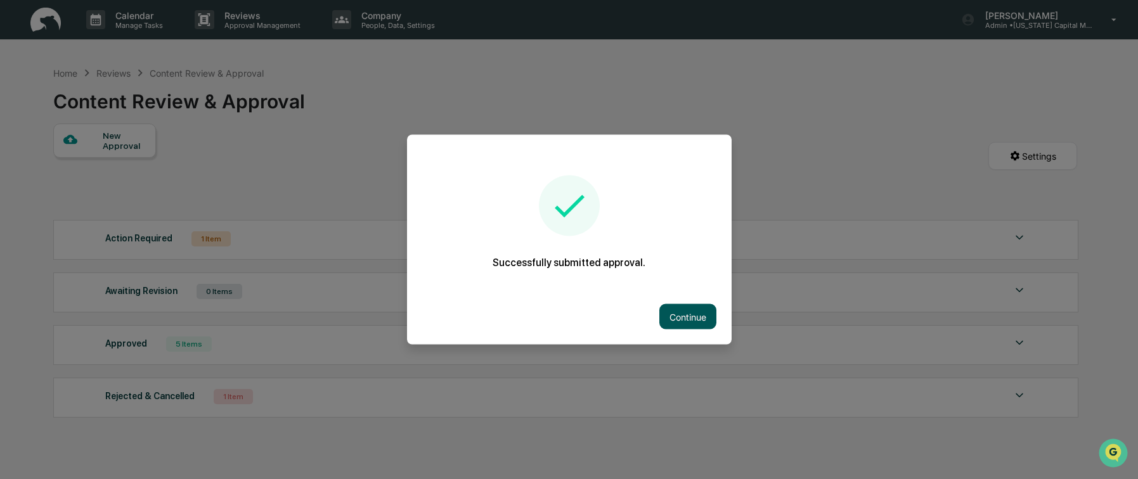
click at [682, 318] on button "Continue" at bounding box center [687, 316] width 57 height 25
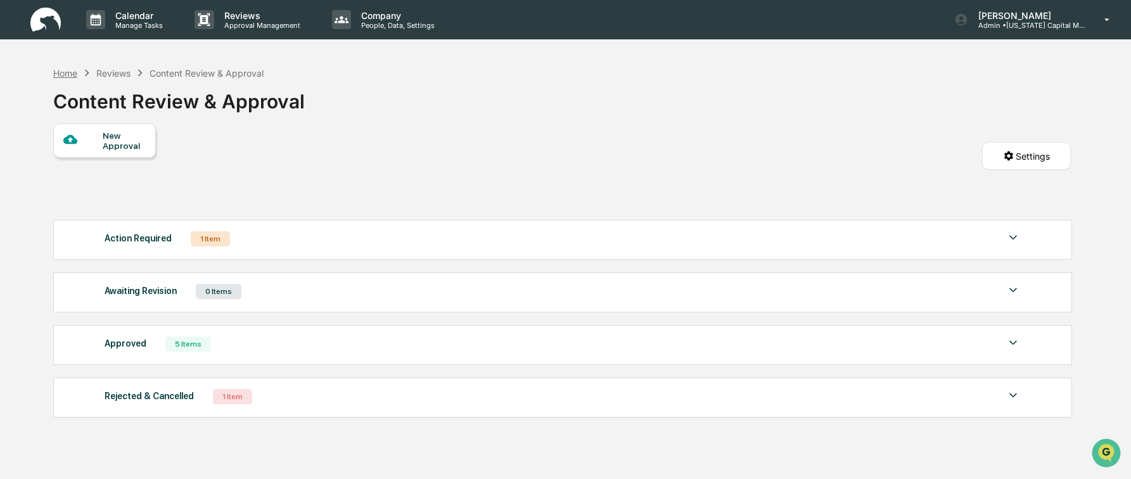
click at [63, 76] on div "Home" at bounding box center [65, 73] width 24 height 11
